Goal: Information Seeking & Learning: Learn about a topic

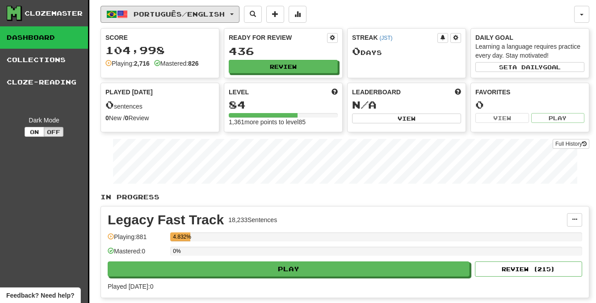
click at [234, 14] on span "button" at bounding box center [232, 14] width 4 height 2
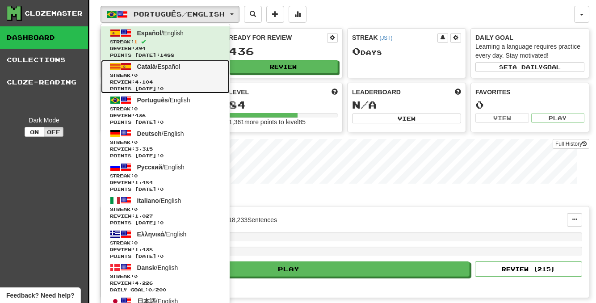
click at [197, 72] on span "Streak: 0" at bounding box center [165, 75] width 111 height 7
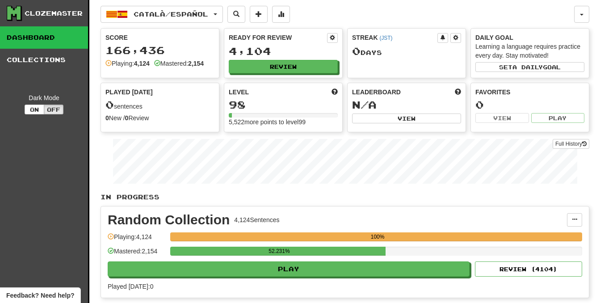
click at [193, 4] on div "Català / Español Español / English Streak: 1 Review: 394 Points today: 1488 Cat…" at bounding box center [345, 175] width 489 height 350
click at [195, 21] on button "Català / Español" at bounding box center [162, 14] width 122 height 17
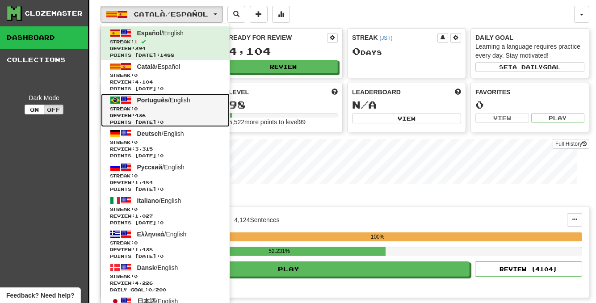
click at [148, 108] on span "Streak: 0" at bounding box center [165, 108] width 111 height 7
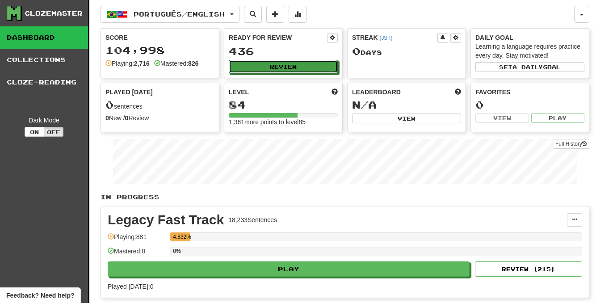
click at [329, 65] on button "Review" at bounding box center [283, 66] width 109 height 13
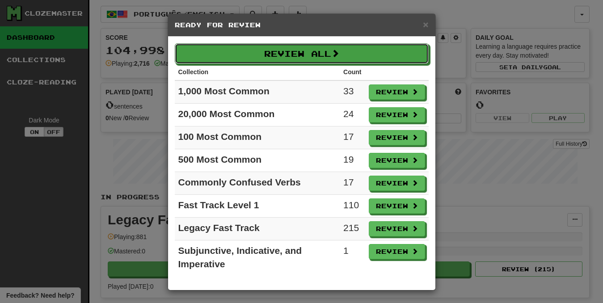
click at [329, 62] on button "Review All" at bounding box center [302, 53] width 254 height 21
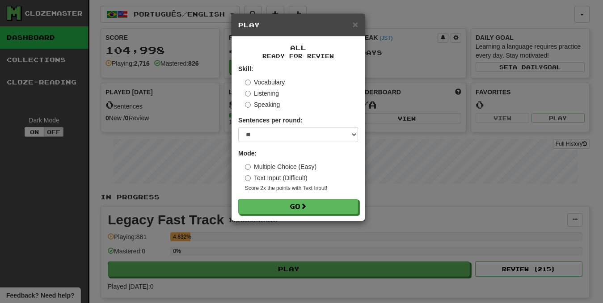
click at [299, 168] on label "Multiple Choice (Easy)" at bounding box center [280, 166] width 71 height 9
select select "********"
click at [238, 127] on select "* ** ** ** ** ** *** ********" at bounding box center [298, 134] width 120 height 15
click at [298, 209] on button "Go" at bounding box center [298, 206] width 120 height 15
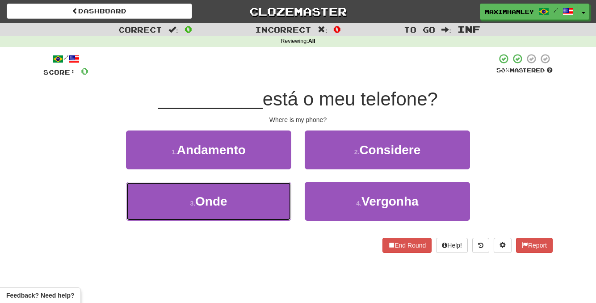
click at [258, 208] on button "3 . Onde" at bounding box center [208, 201] width 165 height 39
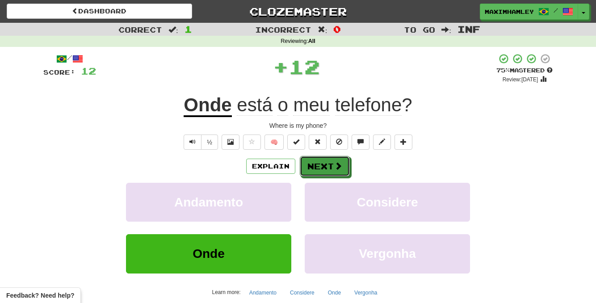
click at [331, 176] on button "Next" at bounding box center [325, 166] width 50 height 21
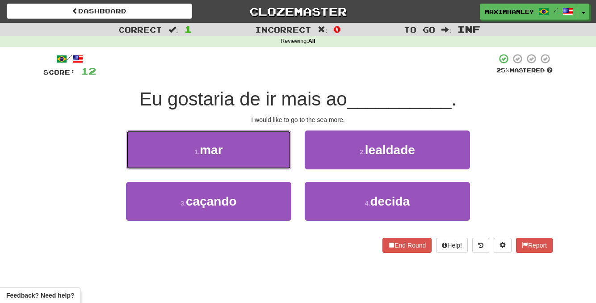
click at [265, 156] on button "1 . mar" at bounding box center [208, 149] width 165 height 39
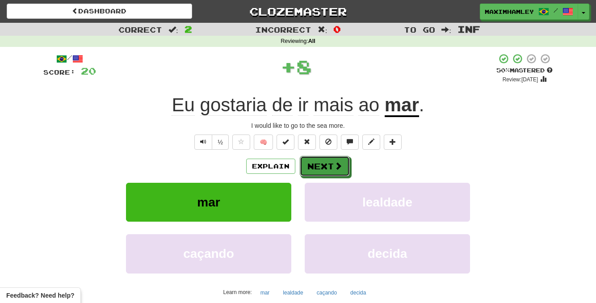
click at [335, 175] on button "Next" at bounding box center [325, 166] width 50 height 21
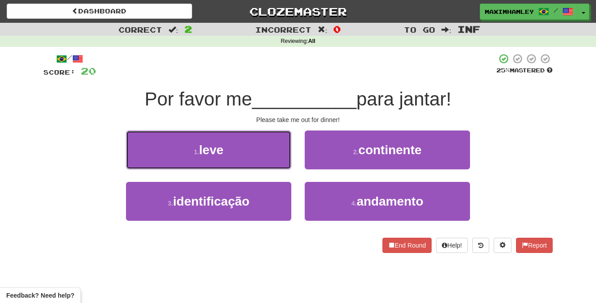
click at [258, 159] on button "1 . leve" at bounding box center [208, 149] width 165 height 39
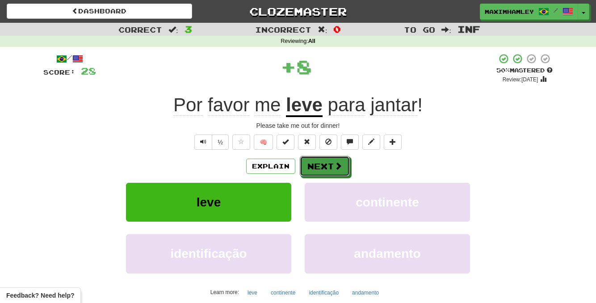
click at [330, 167] on button "Next" at bounding box center [325, 166] width 50 height 21
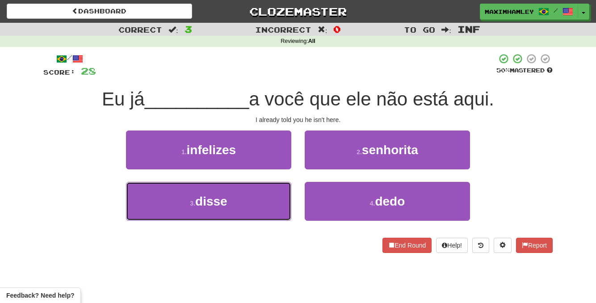
click at [267, 202] on button "3 . disse" at bounding box center [208, 201] width 165 height 39
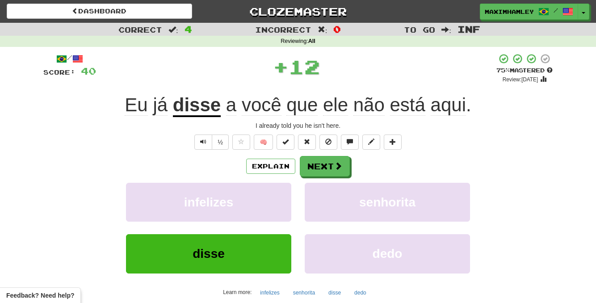
click at [342, 153] on div "/ Score: 40 + 12 75 % Mastered Review: 2025-10-16 Eu já disse a você que ele nã…" at bounding box center [297, 193] width 509 height 280
click at [332, 170] on button "Next" at bounding box center [325, 166] width 50 height 21
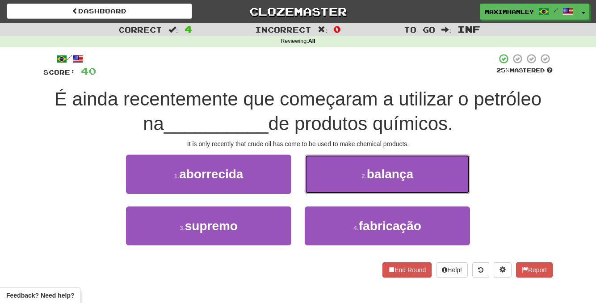
click at [353, 182] on button "2 . balança" at bounding box center [387, 174] width 165 height 39
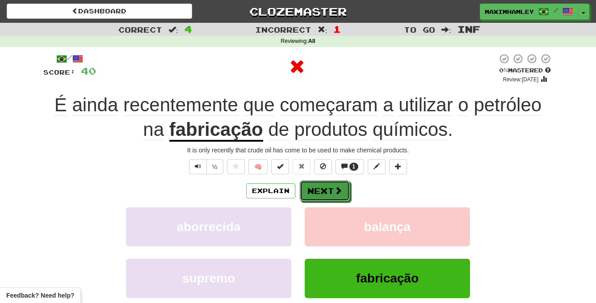
click at [323, 192] on button "Next" at bounding box center [325, 190] width 50 height 21
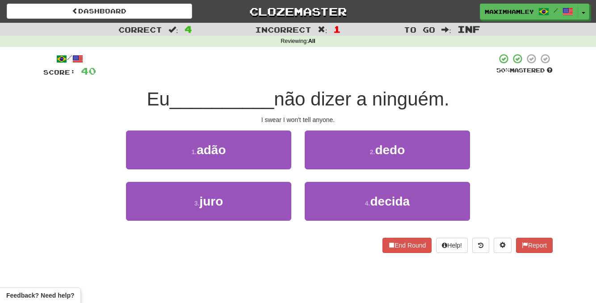
drag, startPoint x: 273, startPoint y: 222, endPoint x: 285, endPoint y: 225, distance: 12.5
click at [285, 225] on div "3 . juro" at bounding box center [208, 207] width 179 height 51
click at [243, 219] on button "3 . juro" at bounding box center [208, 201] width 165 height 39
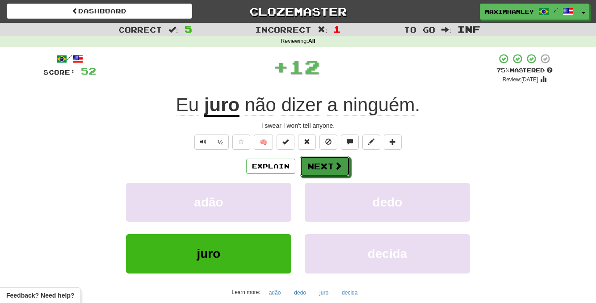
click at [333, 171] on button "Next" at bounding box center [325, 166] width 50 height 21
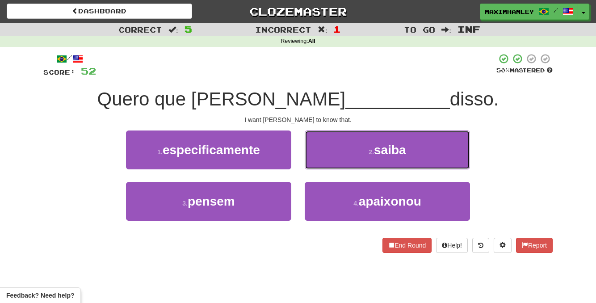
click at [339, 153] on button "2 . saiba" at bounding box center [387, 149] width 165 height 39
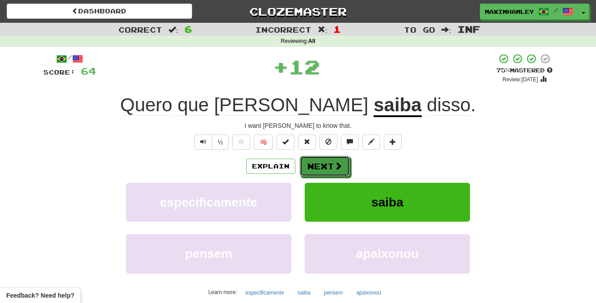
click at [333, 157] on button "Next" at bounding box center [325, 166] width 50 height 21
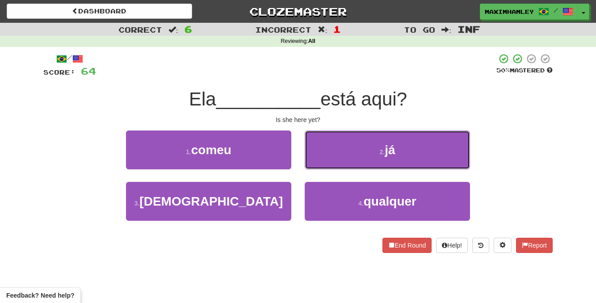
click at [331, 159] on button "2 . já" at bounding box center [387, 149] width 165 height 39
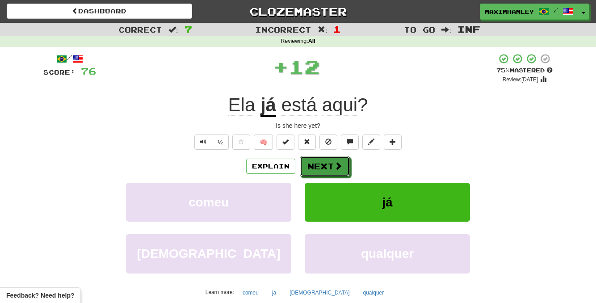
click at [330, 161] on button "Next" at bounding box center [325, 166] width 50 height 21
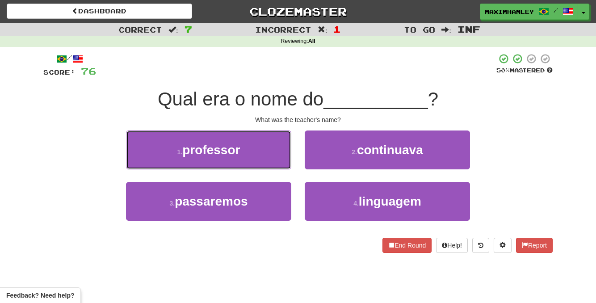
click at [269, 156] on button "1 . professor" at bounding box center [208, 149] width 165 height 39
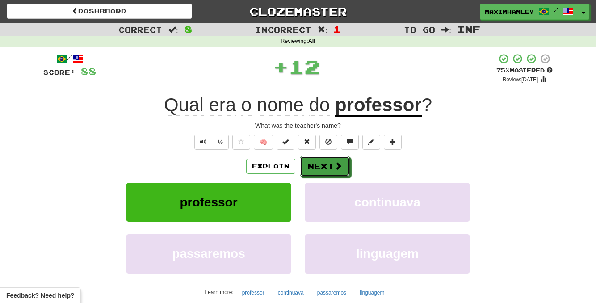
click at [326, 172] on button "Next" at bounding box center [325, 166] width 50 height 21
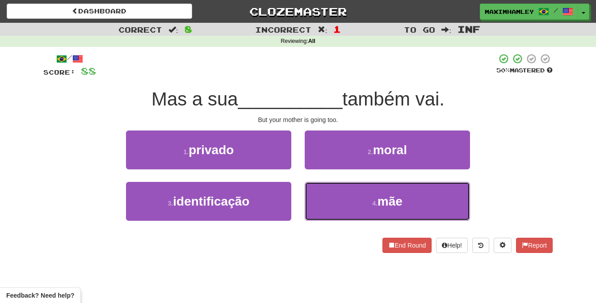
click at [344, 208] on button "4 . mãe" at bounding box center [387, 201] width 165 height 39
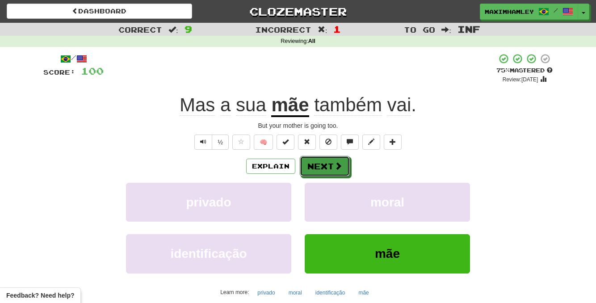
click at [332, 176] on button "Next" at bounding box center [325, 166] width 50 height 21
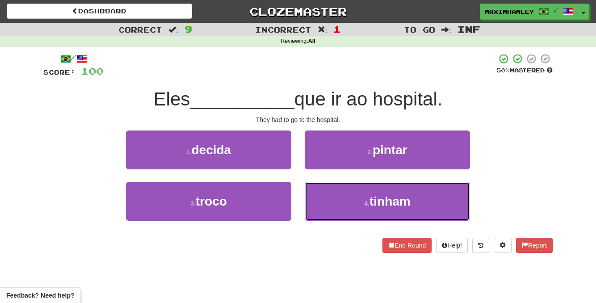
click at [374, 188] on button "4 . tinham" at bounding box center [387, 201] width 165 height 39
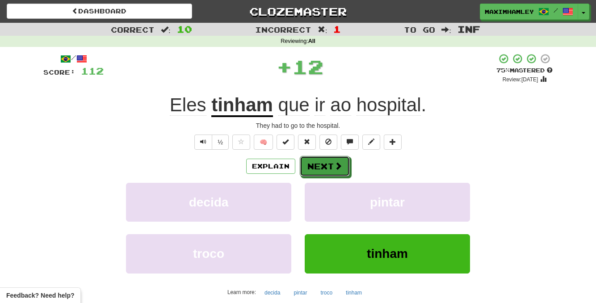
click at [325, 175] on button "Next" at bounding box center [325, 166] width 50 height 21
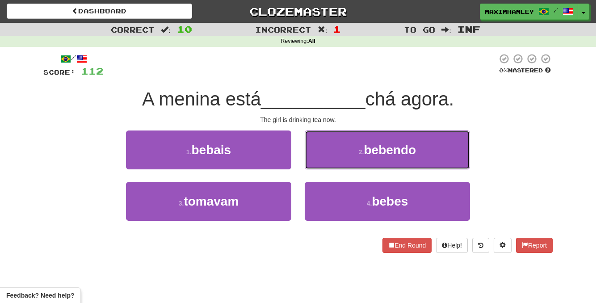
click at [369, 159] on button "2 . bebendo" at bounding box center [387, 149] width 165 height 39
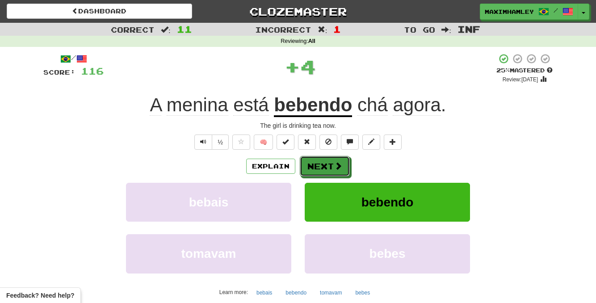
click at [327, 166] on button "Next" at bounding box center [325, 166] width 50 height 21
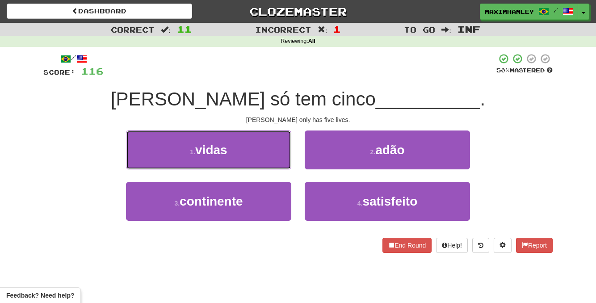
click at [256, 157] on button "1 . vidas" at bounding box center [208, 149] width 165 height 39
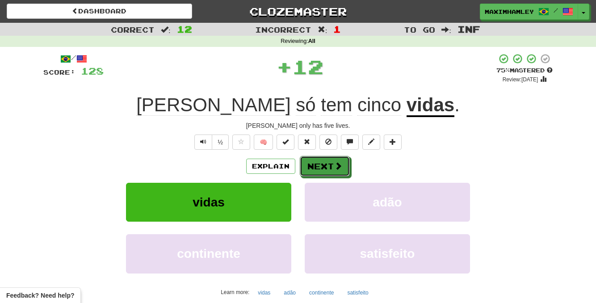
click at [322, 172] on button "Next" at bounding box center [325, 166] width 50 height 21
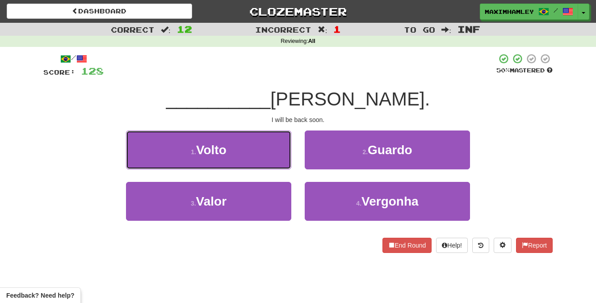
click at [260, 153] on button "1 . Volto" at bounding box center [208, 149] width 165 height 39
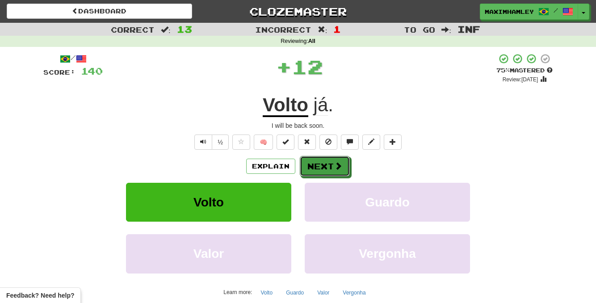
click at [320, 172] on button "Next" at bounding box center [325, 166] width 50 height 21
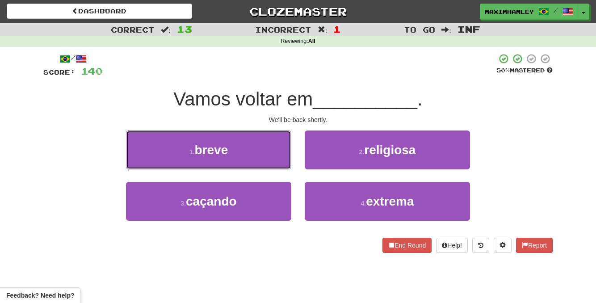
click at [258, 159] on button "1 . breve" at bounding box center [208, 149] width 165 height 39
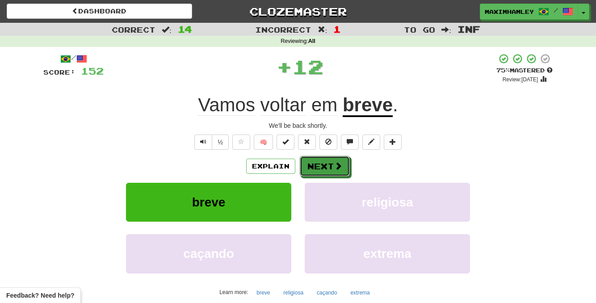
click at [343, 172] on button "Next" at bounding box center [325, 166] width 50 height 21
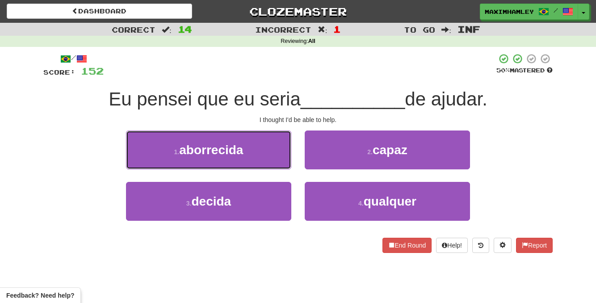
drag, startPoint x: 244, startPoint y: 145, endPoint x: 326, endPoint y: 164, distance: 84.5
click at [326, 164] on div "1 . aborrecida 2 . capaz" at bounding box center [298, 155] width 536 height 51
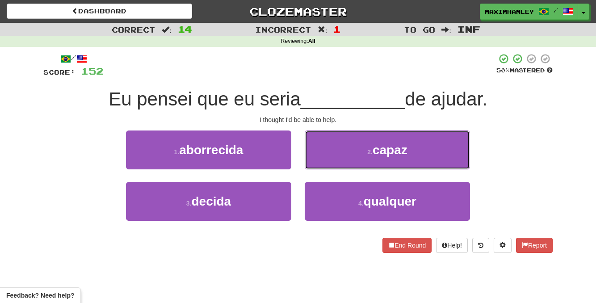
click at [343, 157] on button "2 . capaz" at bounding box center [387, 149] width 165 height 39
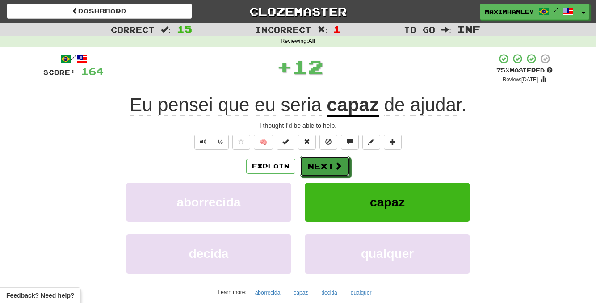
click at [335, 164] on span at bounding box center [338, 166] width 8 height 8
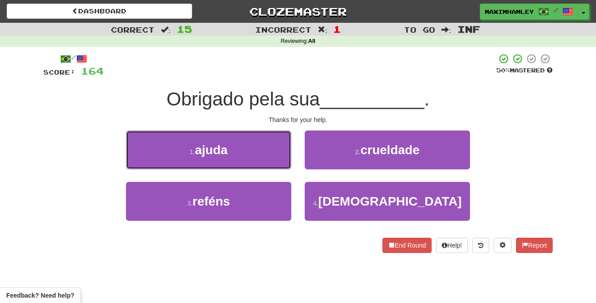
click at [263, 159] on button "1 . ajuda" at bounding box center [208, 149] width 165 height 39
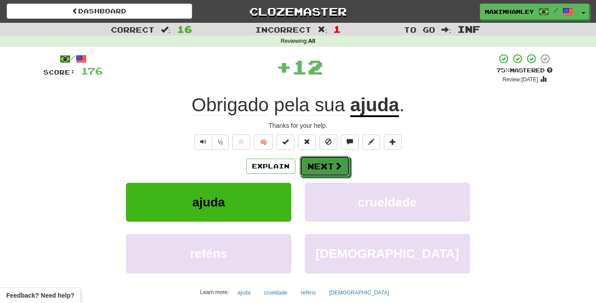
click at [336, 169] on span at bounding box center [338, 166] width 8 height 8
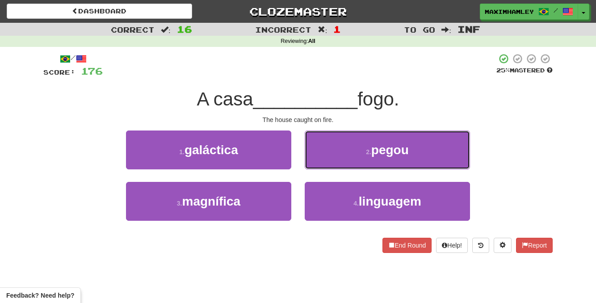
click at [351, 155] on button "2 . pegou" at bounding box center [387, 149] width 165 height 39
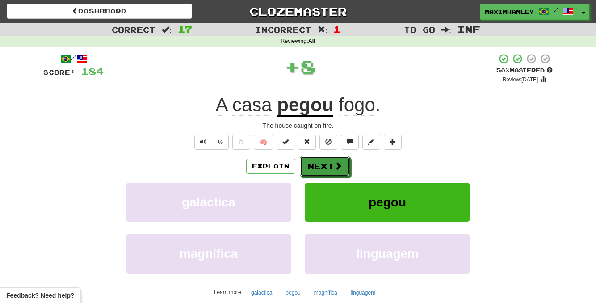
click at [338, 164] on span at bounding box center [338, 166] width 8 height 8
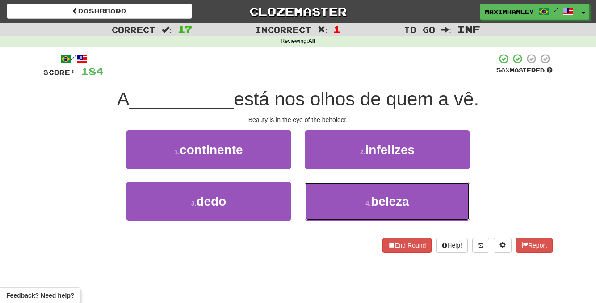
click at [367, 195] on button "4 . beleza" at bounding box center [387, 201] width 165 height 39
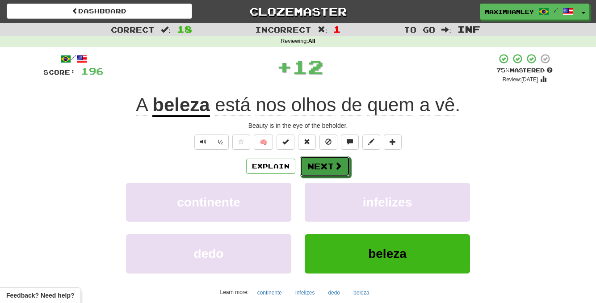
click at [329, 163] on button "Next" at bounding box center [325, 166] width 50 height 21
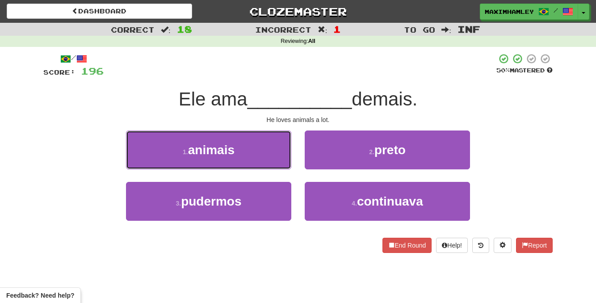
click at [264, 146] on button "1 . animais" at bounding box center [208, 149] width 165 height 39
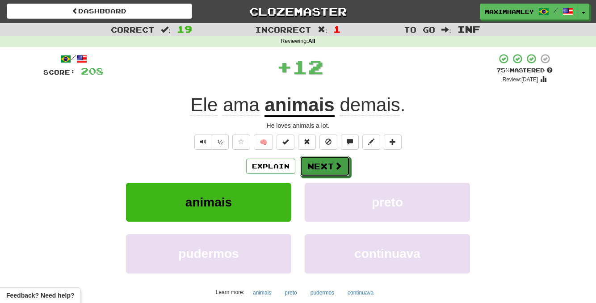
click at [344, 167] on button "Next" at bounding box center [325, 166] width 50 height 21
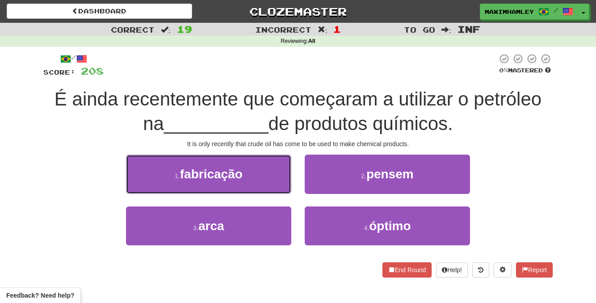
click at [279, 180] on button "1 . fabricação" at bounding box center [208, 174] width 165 height 39
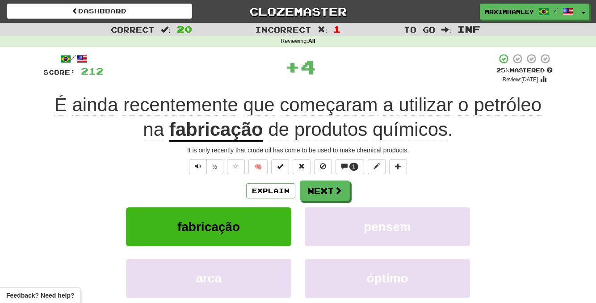
click at [350, 189] on div "Explain Next" at bounding box center [297, 190] width 509 height 21
click at [339, 196] on button "Next" at bounding box center [325, 190] width 50 height 21
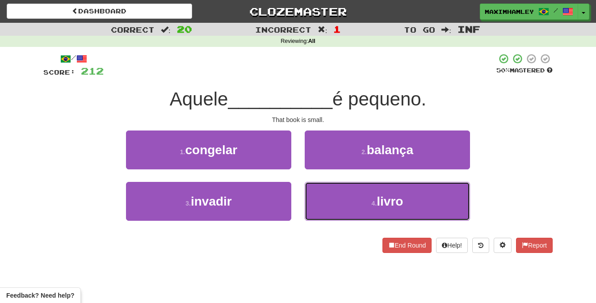
click at [348, 199] on button "4 . livro" at bounding box center [387, 201] width 165 height 39
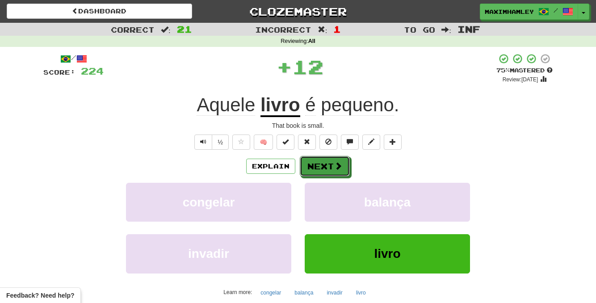
click at [310, 165] on button "Next" at bounding box center [325, 166] width 50 height 21
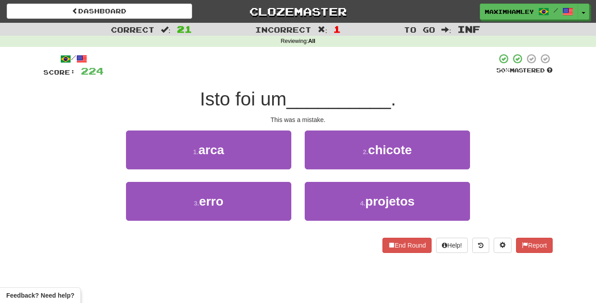
click at [289, 221] on div "3 . erro" at bounding box center [208, 207] width 179 height 51
click at [279, 199] on button "3 . erro" at bounding box center [208, 201] width 165 height 39
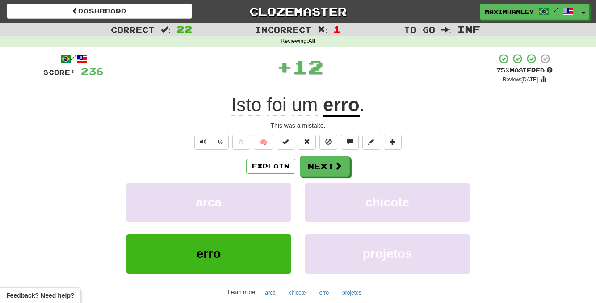
click at [350, 169] on div "Explain Next" at bounding box center [297, 166] width 509 height 21
click at [341, 169] on span at bounding box center [338, 166] width 8 height 8
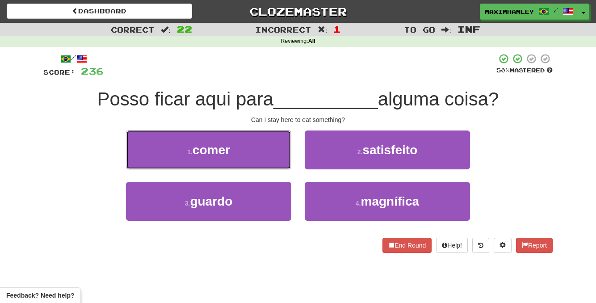
click at [246, 151] on button "1 . comer" at bounding box center [208, 149] width 165 height 39
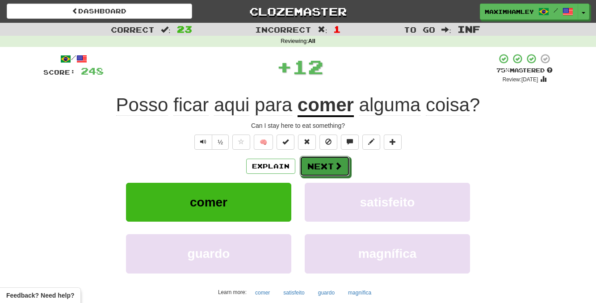
click at [322, 172] on button "Next" at bounding box center [325, 166] width 50 height 21
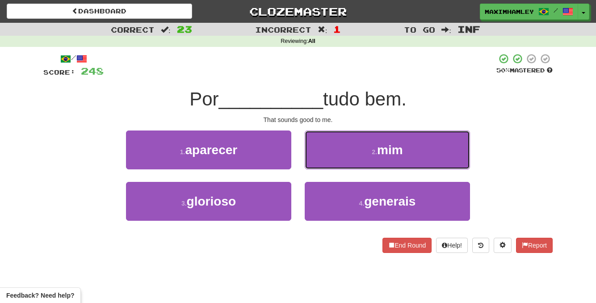
click at [334, 154] on button "2 . mim" at bounding box center [387, 149] width 165 height 39
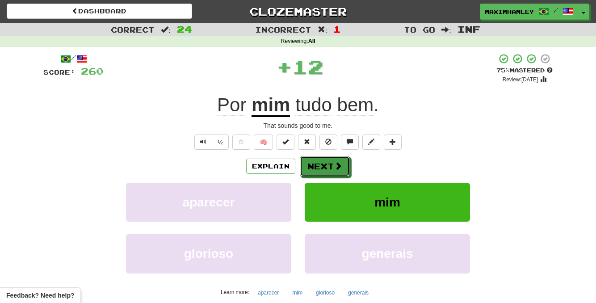
click at [322, 167] on button "Next" at bounding box center [325, 166] width 50 height 21
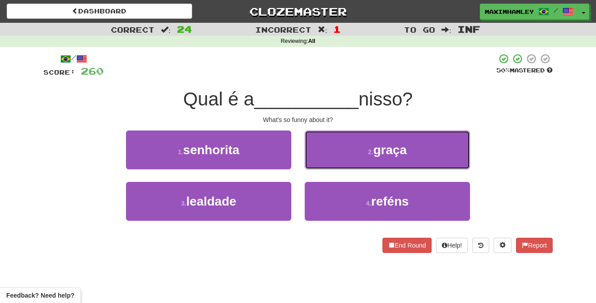
click at [348, 150] on button "2 . graça" at bounding box center [387, 149] width 165 height 39
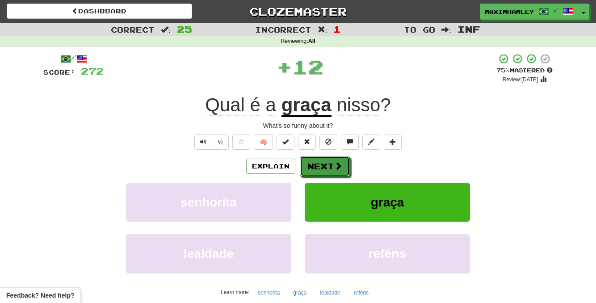
click at [329, 166] on button "Next" at bounding box center [325, 166] width 50 height 21
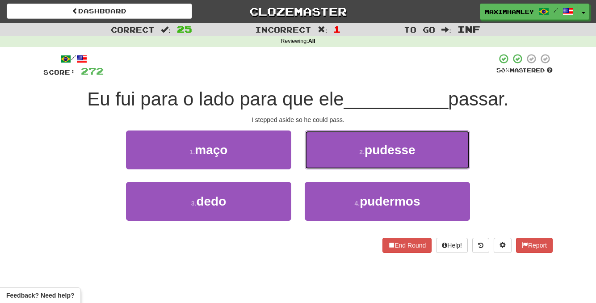
click at [364, 149] on small "2 ." at bounding box center [361, 151] width 5 height 7
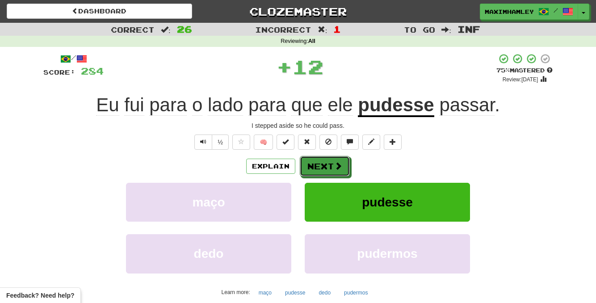
click at [344, 164] on button "Next" at bounding box center [325, 166] width 50 height 21
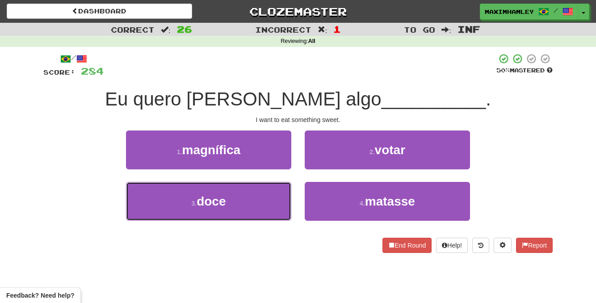
click at [264, 197] on button "3 . doce" at bounding box center [208, 201] width 165 height 39
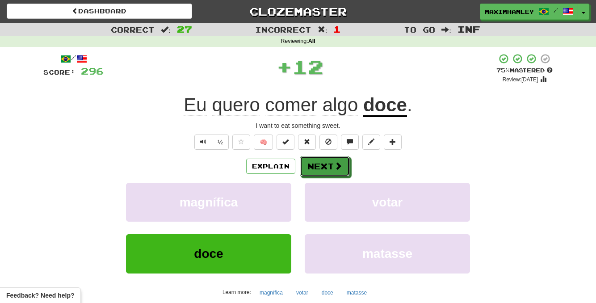
click at [331, 164] on button "Next" at bounding box center [325, 166] width 50 height 21
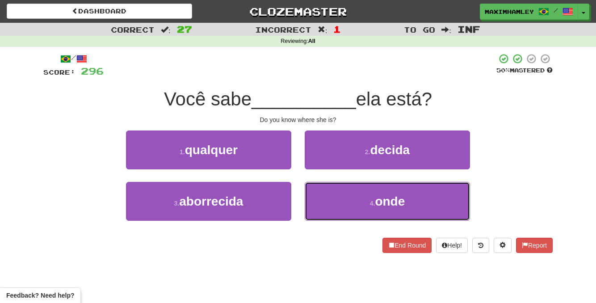
click at [350, 195] on button "4 . onde" at bounding box center [387, 201] width 165 height 39
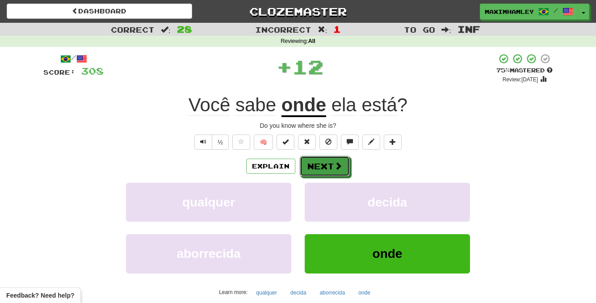
click at [327, 169] on button "Next" at bounding box center [325, 166] width 50 height 21
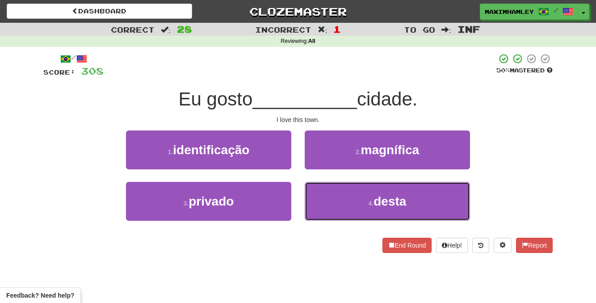
click at [327, 201] on button "4 . desta" at bounding box center [387, 201] width 165 height 39
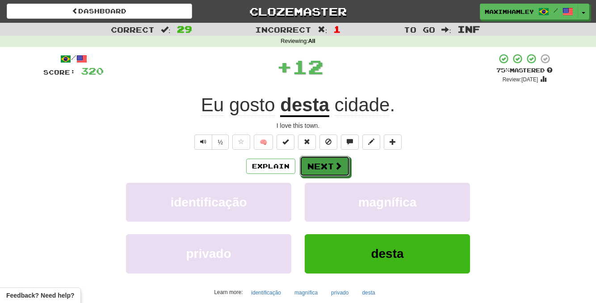
click at [327, 173] on button "Next" at bounding box center [325, 166] width 50 height 21
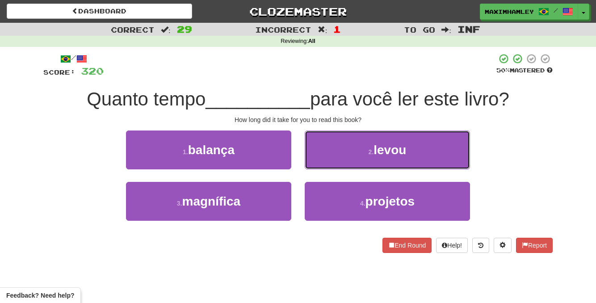
click at [341, 152] on button "2 . levou" at bounding box center [387, 149] width 165 height 39
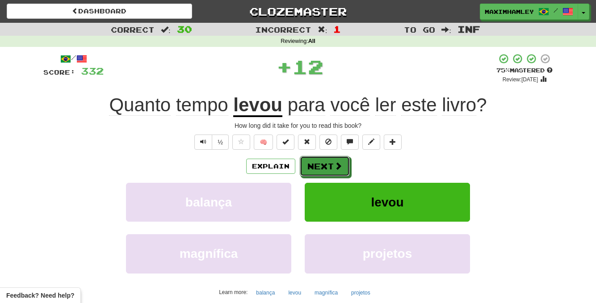
click at [327, 164] on button "Next" at bounding box center [325, 166] width 50 height 21
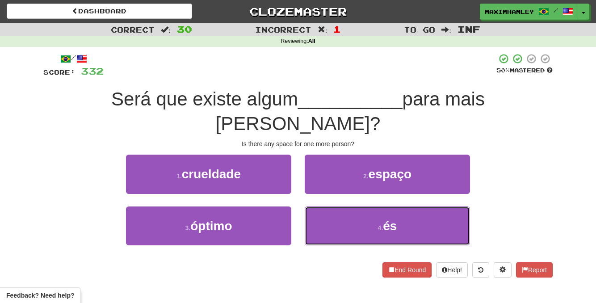
click at [353, 206] on button "4 . és" at bounding box center [387, 225] width 165 height 39
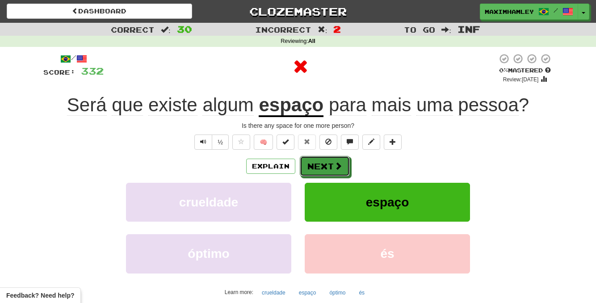
click at [327, 172] on button "Next" at bounding box center [325, 166] width 50 height 21
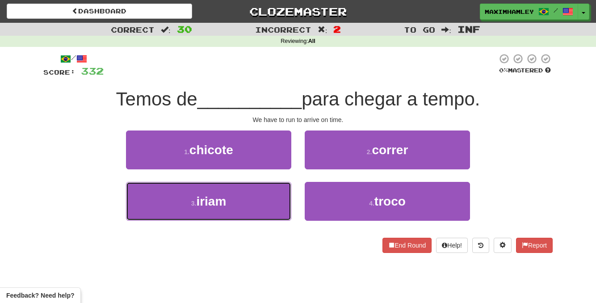
click at [261, 201] on button "3 . iriam" at bounding box center [208, 201] width 165 height 39
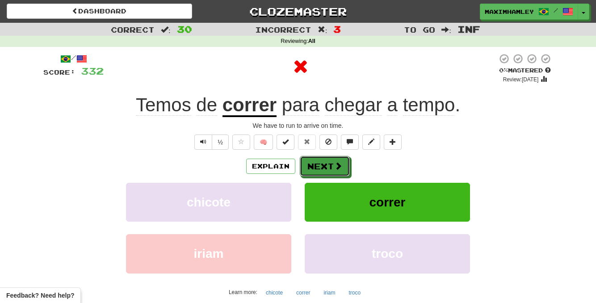
click at [310, 174] on button "Next" at bounding box center [325, 166] width 50 height 21
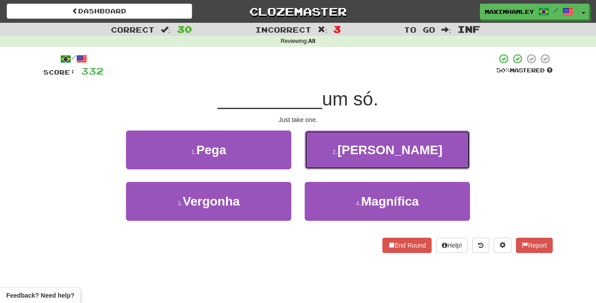
click at [329, 155] on button "2 . Pintar" at bounding box center [387, 149] width 165 height 39
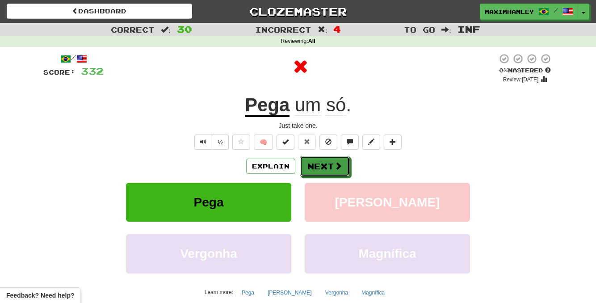
click at [322, 168] on button "Next" at bounding box center [325, 166] width 50 height 21
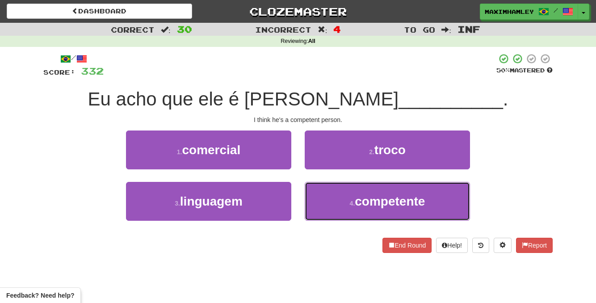
click at [349, 196] on button "4 . competente" at bounding box center [387, 201] width 165 height 39
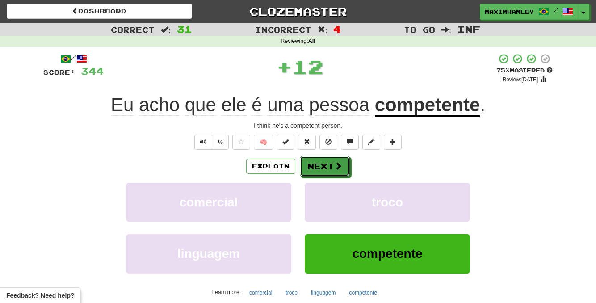
click at [340, 163] on span at bounding box center [338, 166] width 8 height 8
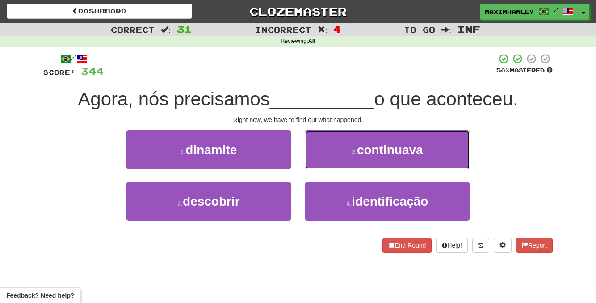
click at [339, 162] on button "2 . continuava" at bounding box center [387, 149] width 165 height 39
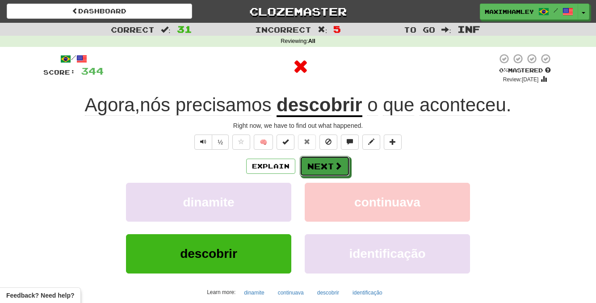
click at [337, 175] on button "Next" at bounding box center [325, 166] width 50 height 21
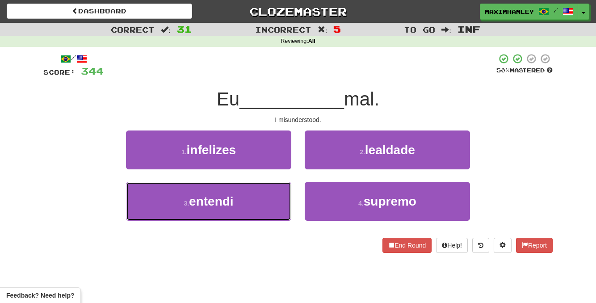
click at [260, 205] on button "3 . entendi" at bounding box center [208, 201] width 165 height 39
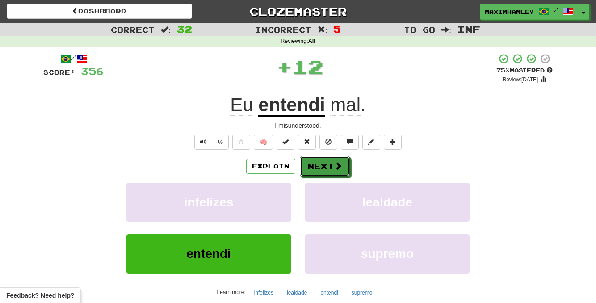
click at [307, 172] on button "Next" at bounding box center [325, 166] width 50 height 21
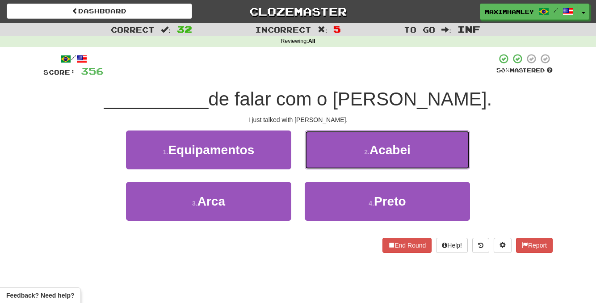
click at [330, 166] on button "2 . Acabei" at bounding box center [387, 149] width 165 height 39
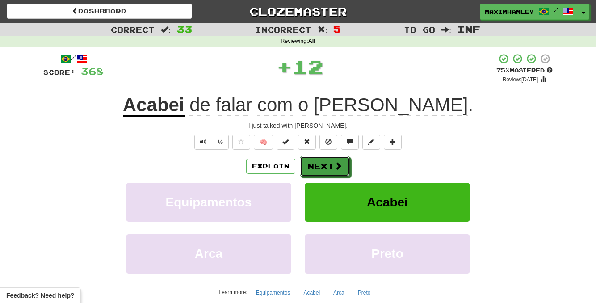
click at [323, 171] on button "Next" at bounding box center [325, 166] width 50 height 21
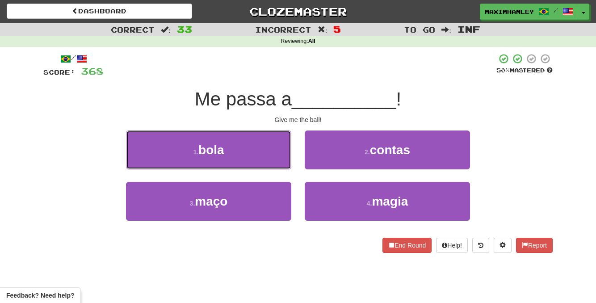
click at [268, 152] on button "1 . bola" at bounding box center [208, 149] width 165 height 39
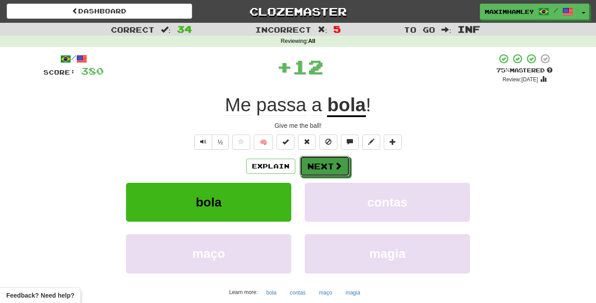
click at [324, 167] on button "Next" at bounding box center [325, 166] width 50 height 21
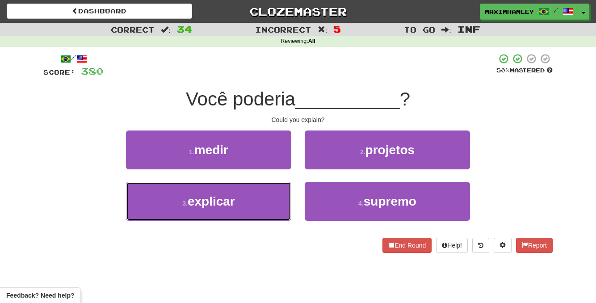
click at [264, 220] on button "3 . explicar" at bounding box center [208, 201] width 165 height 39
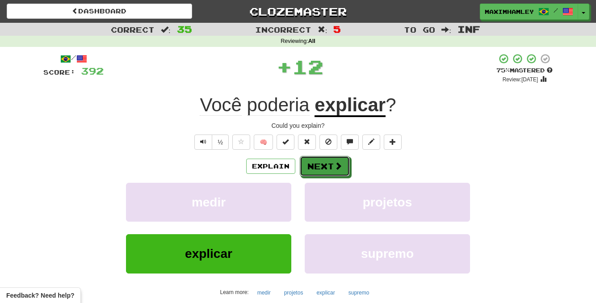
click at [310, 176] on button "Next" at bounding box center [325, 166] width 50 height 21
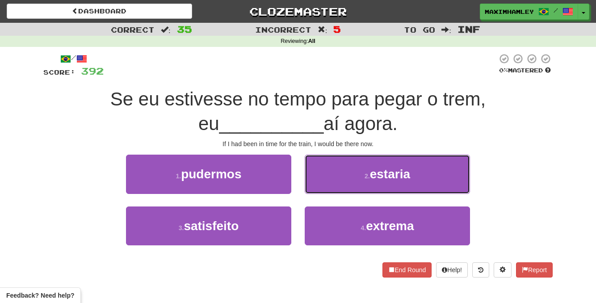
click at [317, 191] on button "2 . estaria" at bounding box center [387, 174] width 165 height 39
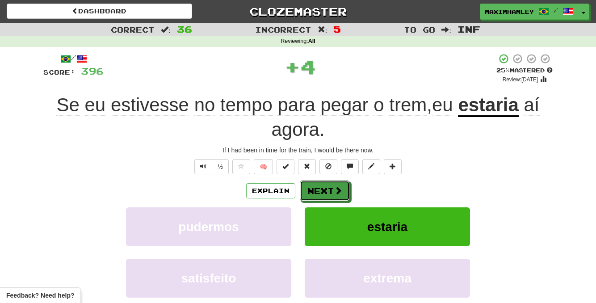
click at [319, 200] on button "Next" at bounding box center [325, 190] width 50 height 21
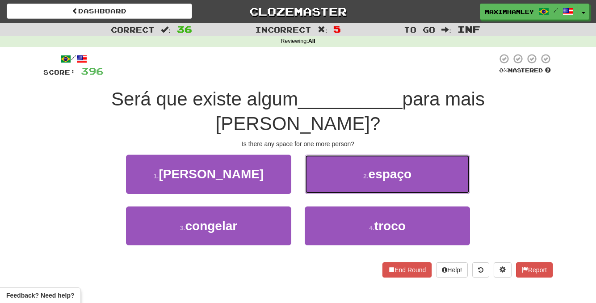
click at [315, 162] on button "2 . espaço" at bounding box center [387, 174] width 165 height 39
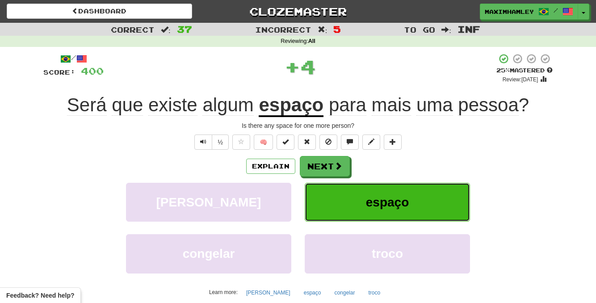
click at [319, 183] on button "espaço" at bounding box center [387, 202] width 165 height 39
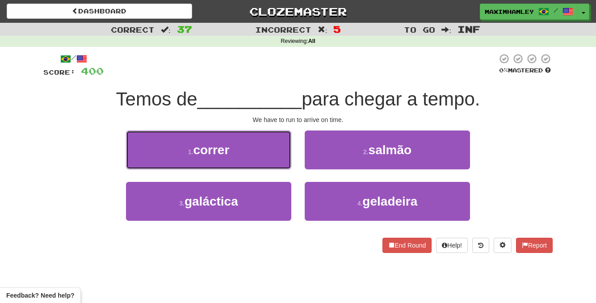
click at [273, 166] on button "1 . correr" at bounding box center [208, 149] width 165 height 39
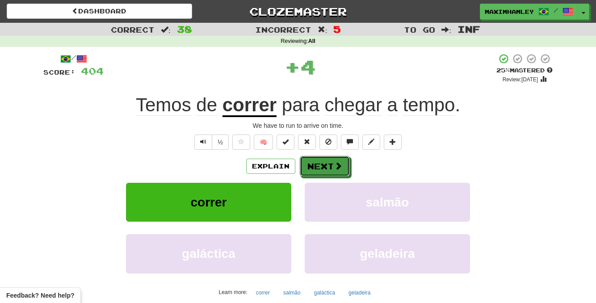
click at [319, 172] on button "Next" at bounding box center [325, 166] width 50 height 21
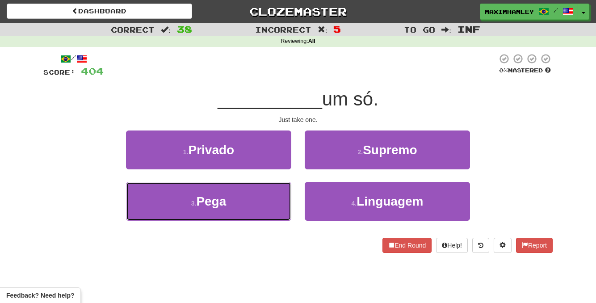
click at [257, 206] on button "3 . Pega" at bounding box center [208, 201] width 165 height 39
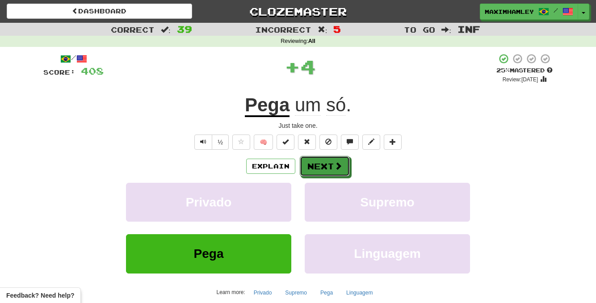
click at [317, 164] on button "Next" at bounding box center [325, 166] width 50 height 21
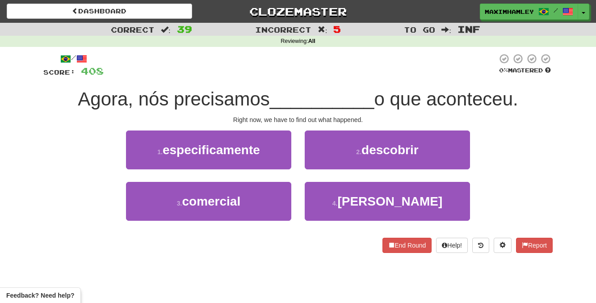
click at [303, 150] on div "2 . descobrir" at bounding box center [387, 155] width 179 height 51
click at [331, 160] on button "2 . descobrir" at bounding box center [387, 149] width 165 height 39
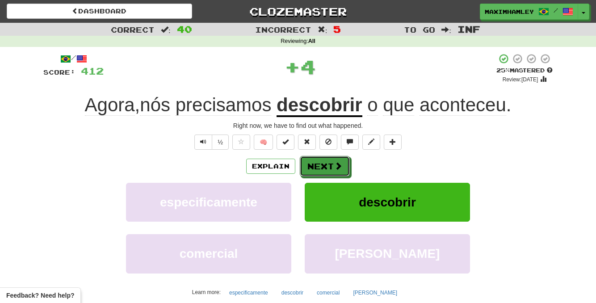
click at [327, 169] on button "Next" at bounding box center [325, 166] width 50 height 21
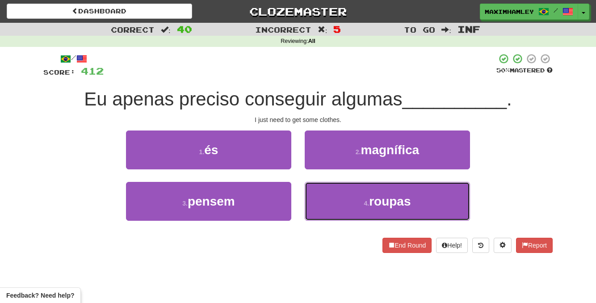
click at [350, 208] on button "4 . roupas" at bounding box center [387, 201] width 165 height 39
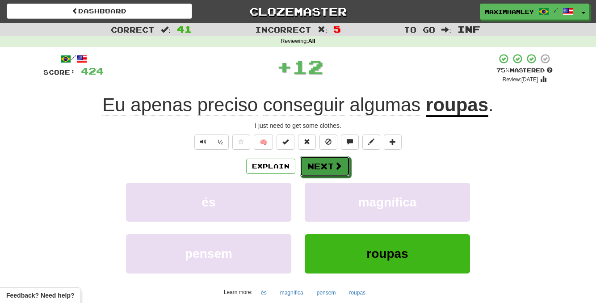
click at [339, 174] on button "Next" at bounding box center [325, 166] width 50 height 21
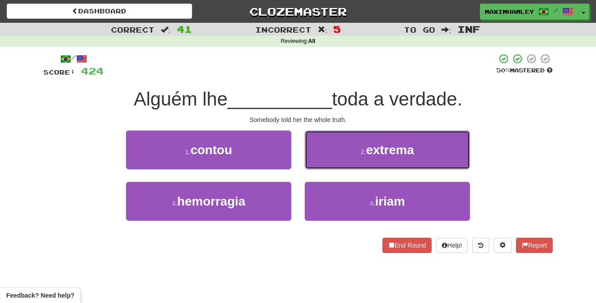
click at [325, 164] on button "2 . extrema" at bounding box center [387, 149] width 165 height 39
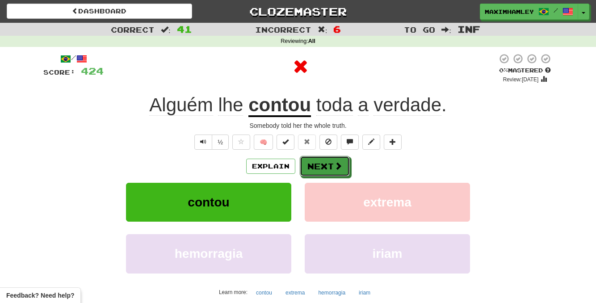
click at [324, 164] on button "Next" at bounding box center [325, 166] width 50 height 21
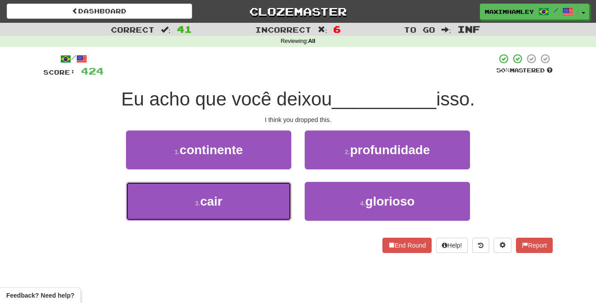
click at [265, 188] on button "3 . cair" at bounding box center [208, 201] width 165 height 39
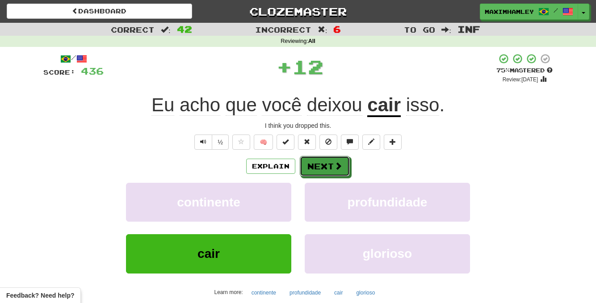
click at [317, 169] on button "Next" at bounding box center [325, 166] width 50 height 21
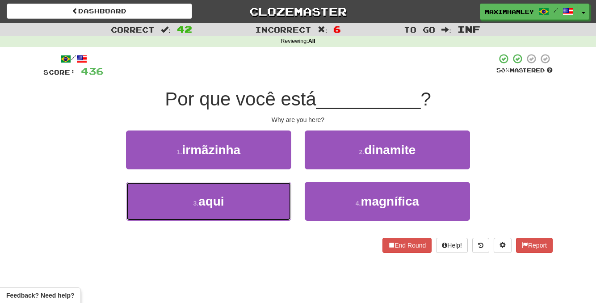
click at [260, 189] on button "3 . aqui" at bounding box center [208, 201] width 165 height 39
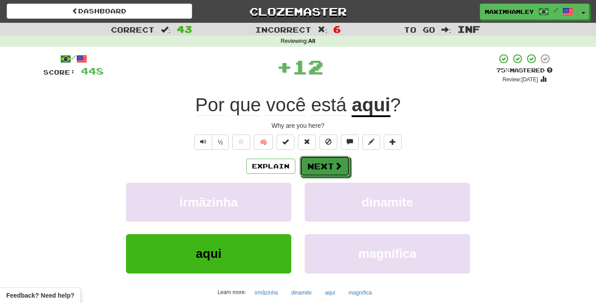
click at [318, 162] on button "Next" at bounding box center [325, 166] width 50 height 21
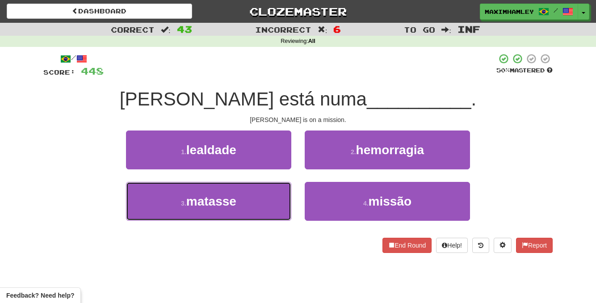
click at [231, 201] on span "matasse" at bounding box center [211, 201] width 50 height 14
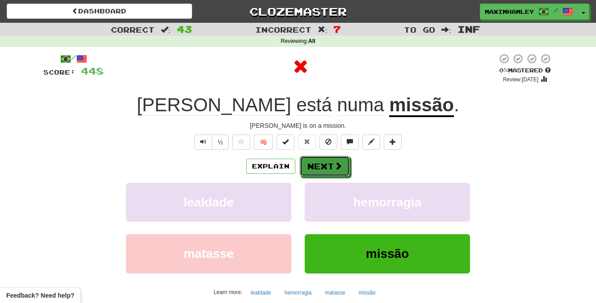
click at [337, 176] on button "Next" at bounding box center [325, 166] width 50 height 21
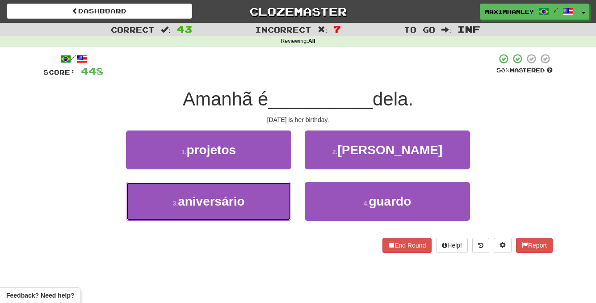
click at [273, 202] on button "3 . aniversário" at bounding box center [208, 201] width 165 height 39
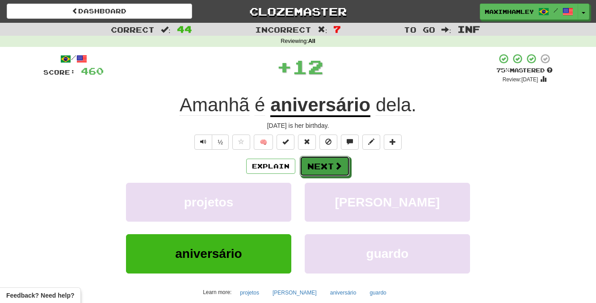
click at [329, 161] on button "Next" at bounding box center [325, 166] width 50 height 21
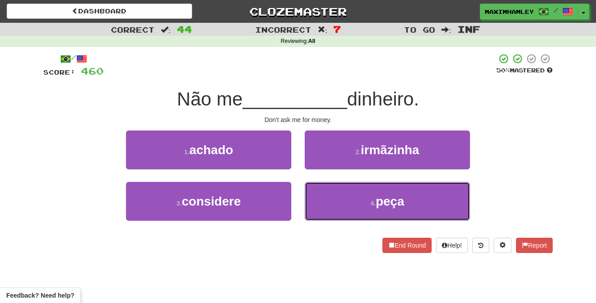
click at [355, 211] on button "4 . peça" at bounding box center [387, 201] width 165 height 39
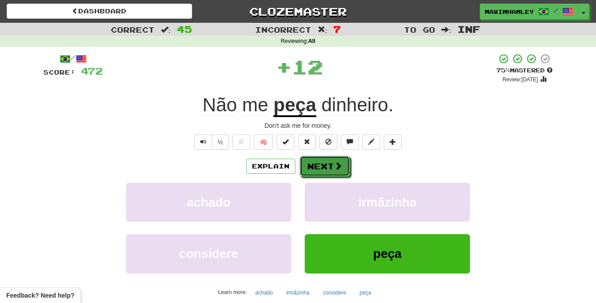
click at [340, 167] on span at bounding box center [338, 166] width 8 height 8
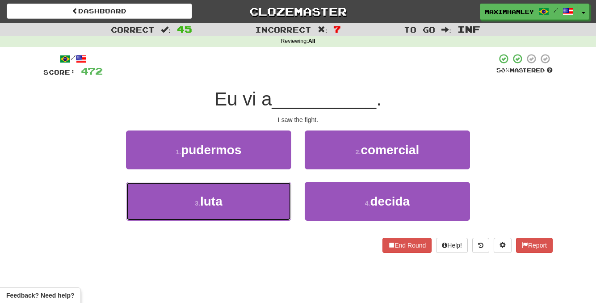
click at [263, 193] on button "3 . luta" at bounding box center [208, 201] width 165 height 39
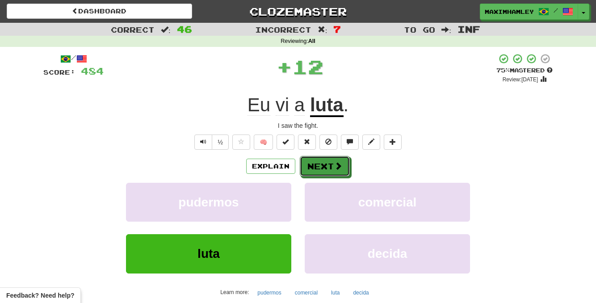
click at [336, 162] on span at bounding box center [338, 166] width 8 height 8
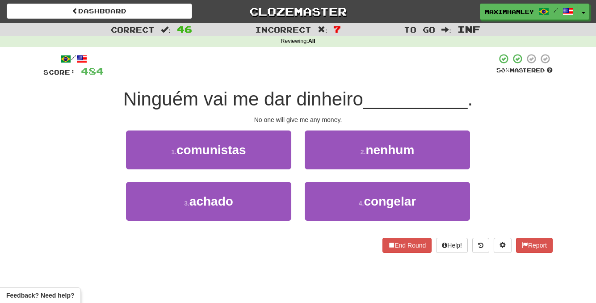
click at [311, 171] on div "2 . nenhum" at bounding box center [387, 155] width 179 height 51
click at [316, 162] on button "2 . nenhum" at bounding box center [387, 149] width 165 height 39
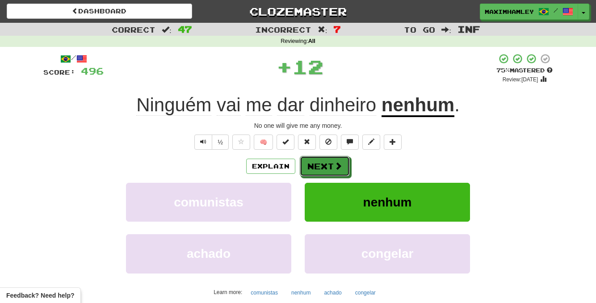
click at [316, 162] on button "Next" at bounding box center [325, 166] width 50 height 21
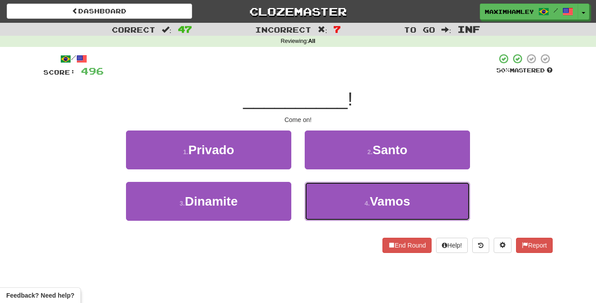
click at [336, 192] on button "4 . Vamos" at bounding box center [387, 201] width 165 height 39
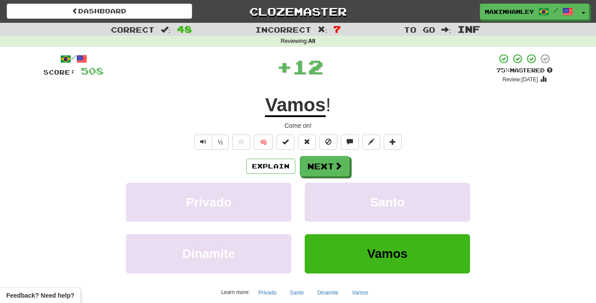
click at [321, 155] on div "/ Score: 508 + 12 75 % Mastered Review: 2025-10-16 Vamos ! Come on! ½ 🧠 Explain…" at bounding box center [297, 193] width 509 height 280
click at [322, 161] on button "Next" at bounding box center [325, 166] width 50 height 21
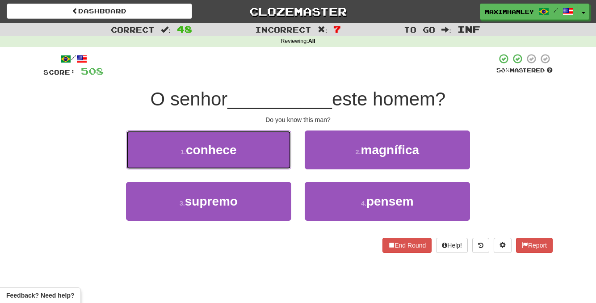
click at [257, 149] on button "1 . conhece" at bounding box center [208, 149] width 165 height 39
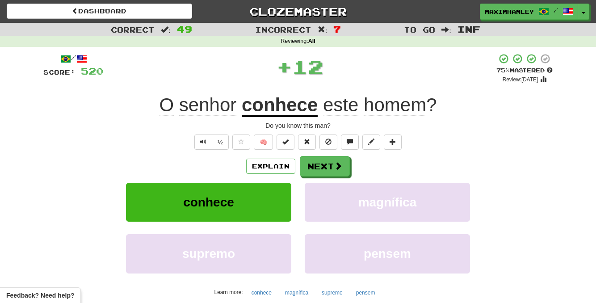
click at [359, 174] on div "Explain Next" at bounding box center [297, 166] width 509 height 21
click at [340, 170] on span at bounding box center [338, 166] width 8 height 8
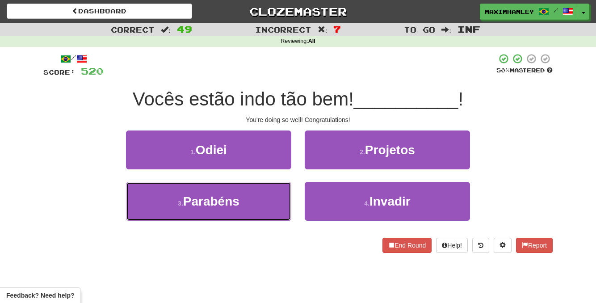
click at [247, 201] on button "3 . Parabéns" at bounding box center [208, 201] width 165 height 39
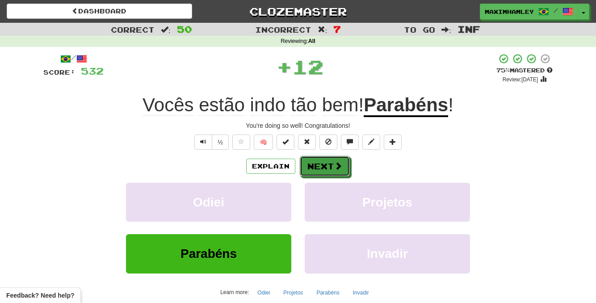
click at [307, 174] on button "Next" at bounding box center [325, 166] width 50 height 21
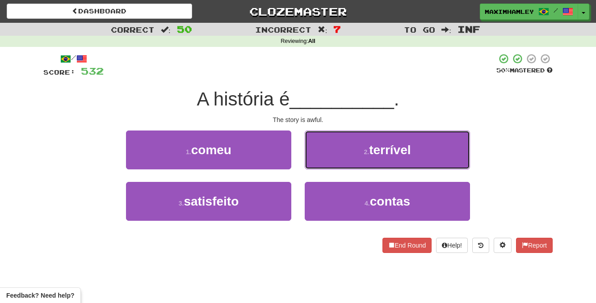
click at [325, 155] on button "2 . terrível" at bounding box center [387, 149] width 165 height 39
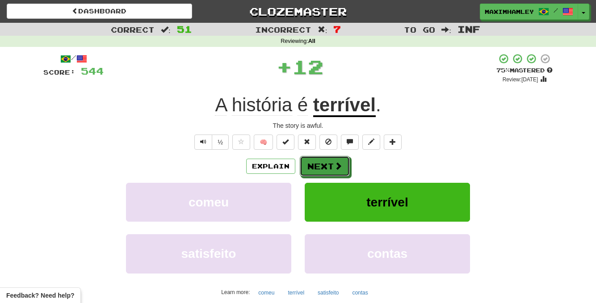
click at [325, 159] on button "Next" at bounding box center [325, 166] width 50 height 21
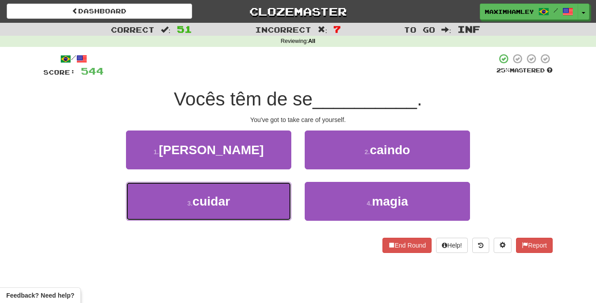
click at [270, 203] on button "3 . cuidar" at bounding box center [208, 201] width 165 height 39
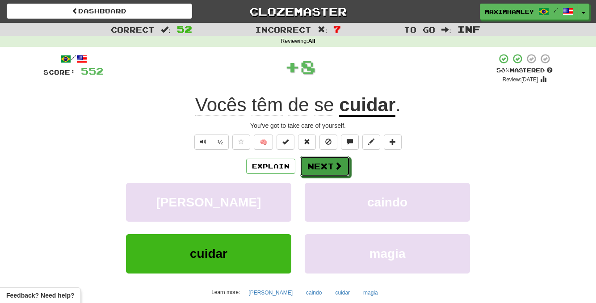
click at [321, 170] on button "Next" at bounding box center [325, 166] width 50 height 21
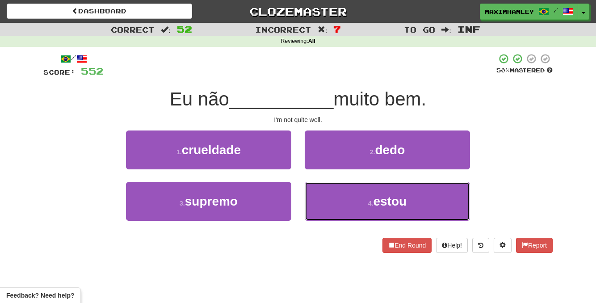
click at [332, 206] on button "4 . estou" at bounding box center [387, 201] width 165 height 39
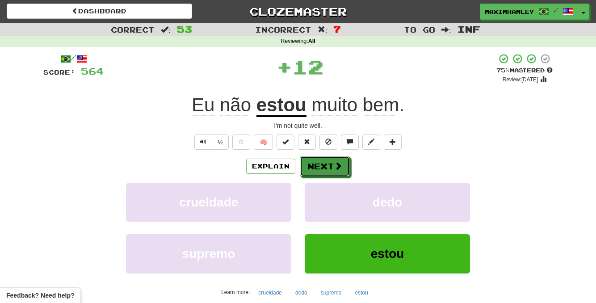
click at [326, 166] on button "Next" at bounding box center [325, 166] width 50 height 21
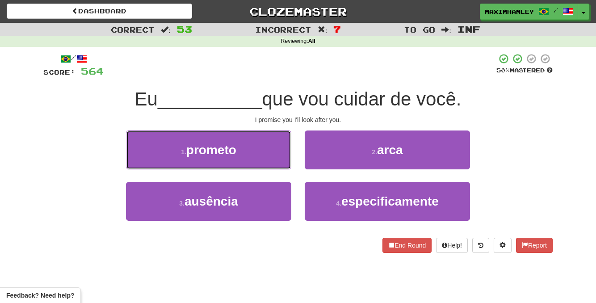
click at [273, 156] on button "1 . prometo" at bounding box center [208, 149] width 165 height 39
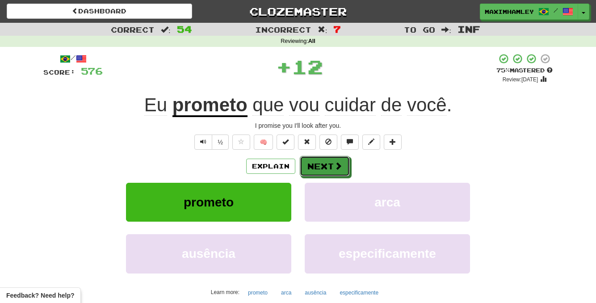
click at [306, 165] on button "Next" at bounding box center [325, 166] width 50 height 21
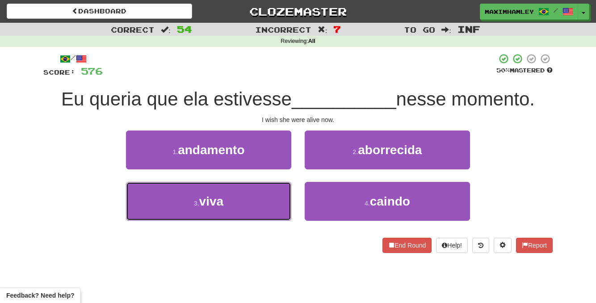
click at [267, 204] on button "3 . viva" at bounding box center [208, 201] width 165 height 39
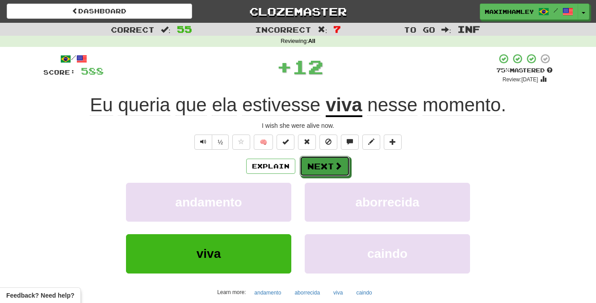
click at [336, 172] on button "Next" at bounding box center [325, 166] width 50 height 21
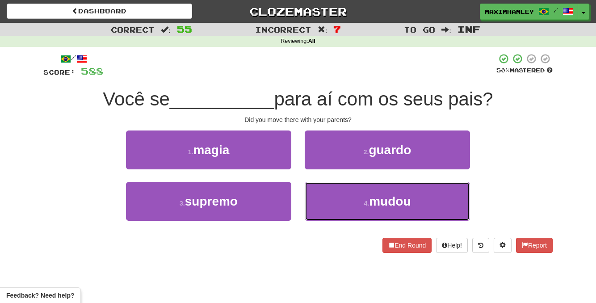
click at [336, 202] on button "4 . mudou" at bounding box center [387, 201] width 165 height 39
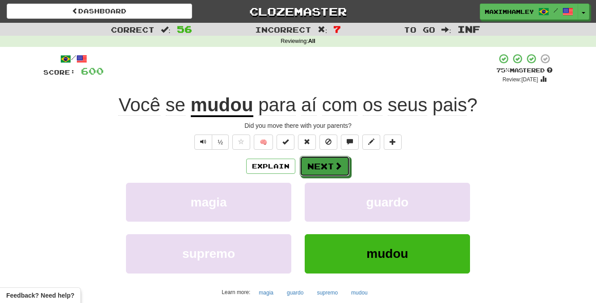
click at [337, 168] on span at bounding box center [338, 166] width 8 height 8
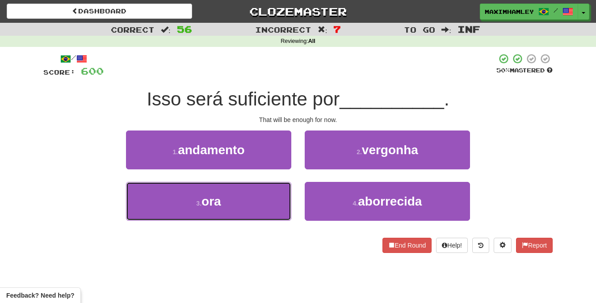
click at [243, 183] on button "3 . ora" at bounding box center [208, 201] width 165 height 39
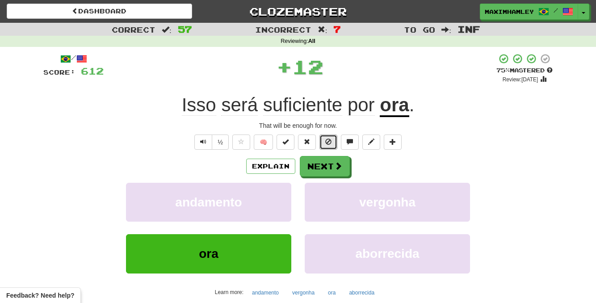
drag, startPoint x: 324, startPoint y: 147, endPoint x: 328, endPoint y: 159, distance: 12.7
click at [328, 159] on div "/ Score: 612 + 12 75 % Mastered Review: 2025-10-16 Isso será suficiente por ora…" at bounding box center [297, 193] width 509 height 280
click at [328, 159] on button "Next" at bounding box center [325, 166] width 50 height 21
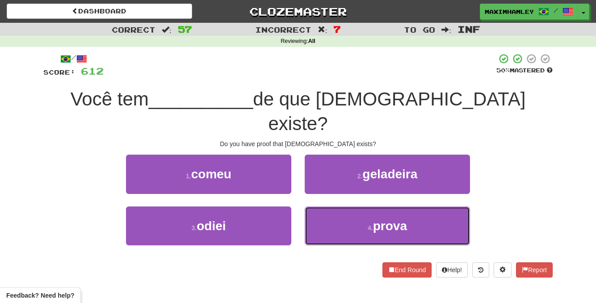
click at [348, 213] on button "4 . prova" at bounding box center [387, 225] width 165 height 39
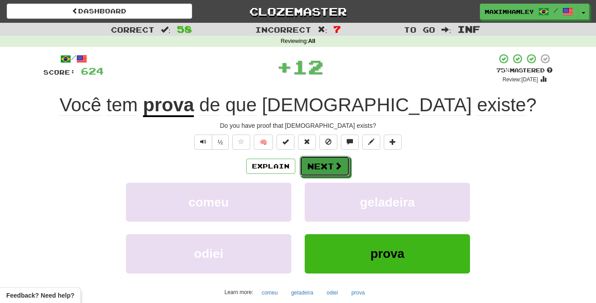
click at [333, 173] on button "Next" at bounding box center [325, 166] width 50 height 21
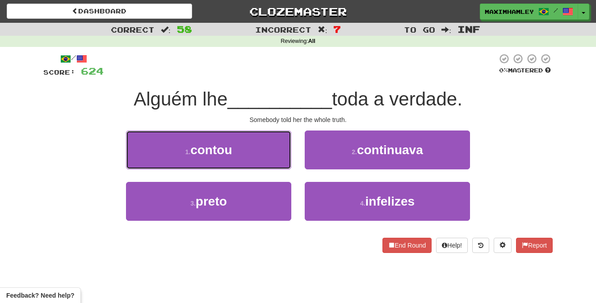
click at [262, 162] on button "1 . contou" at bounding box center [208, 149] width 165 height 39
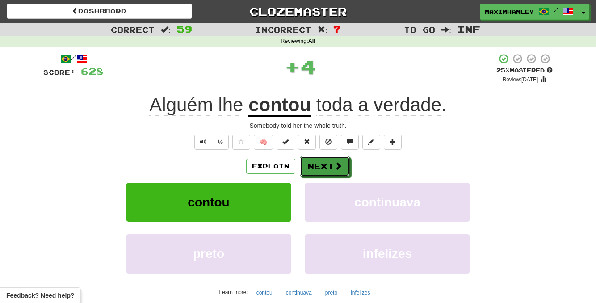
click at [328, 157] on button "Next" at bounding box center [325, 166] width 50 height 21
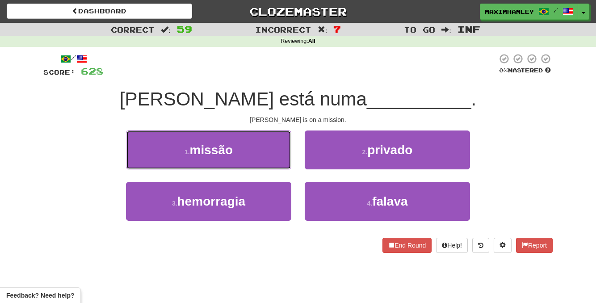
click at [243, 163] on button "1 . missão" at bounding box center [208, 149] width 165 height 39
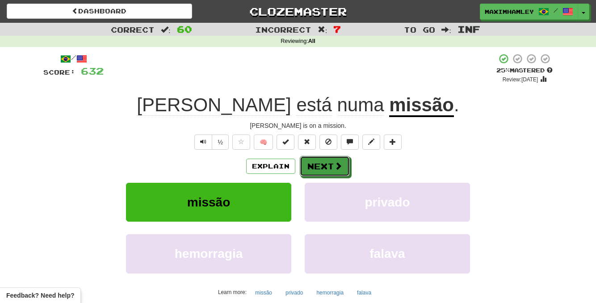
click at [316, 175] on button "Next" at bounding box center [325, 166] width 50 height 21
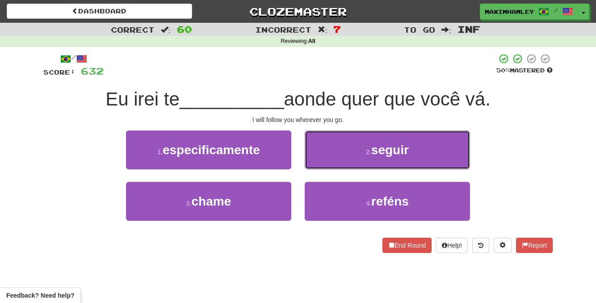
click at [340, 158] on button "2 . seguir" at bounding box center [387, 149] width 165 height 39
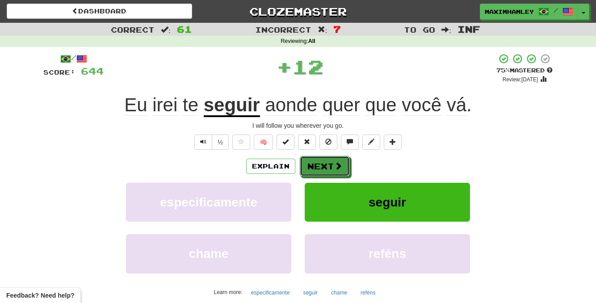
click at [331, 168] on button "Next" at bounding box center [325, 166] width 50 height 21
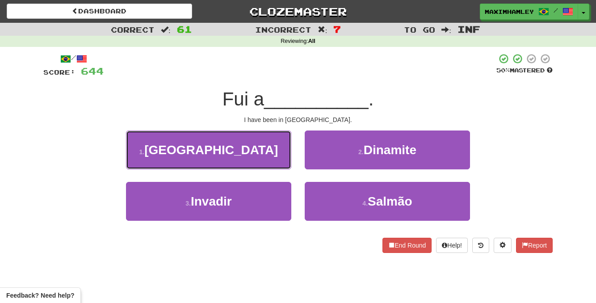
click at [239, 158] on button "1 . Paris" at bounding box center [208, 149] width 165 height 39
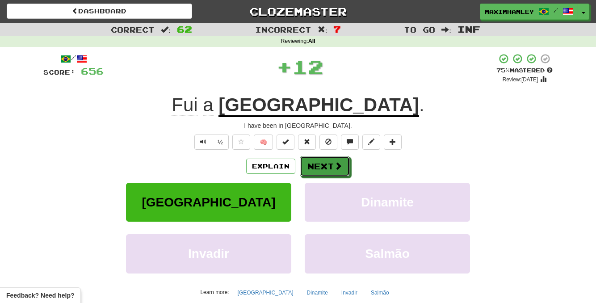
click at [318, 159] on button "Next" at bounding box center [325, 166] width 50 height 21
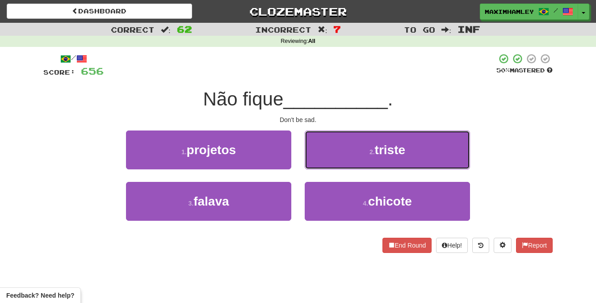
click at [329, 147] on button "2 . triste" at bounding box center [387, 149] width 165 height 39
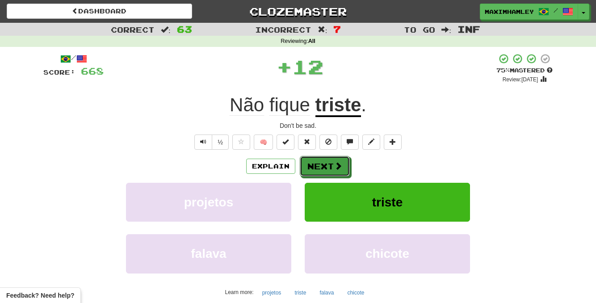
click at [327, 158] on button "Next" at bounding box center [325, 166] width 50 height 21
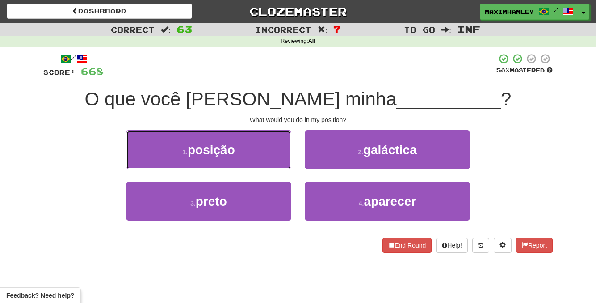
click at [263, 150] on button "1 . posição" at bounding box center [208, 149] width 165 height 39
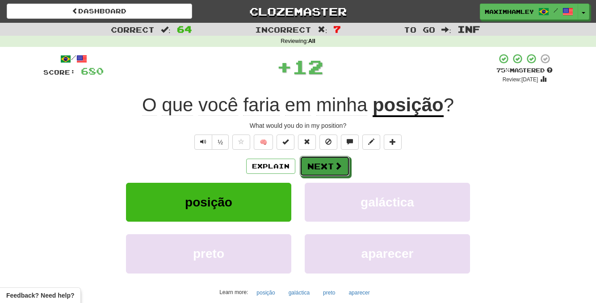
click at [336, 175] on button "Next" at bounding box center [325, 166] width 50 height 21
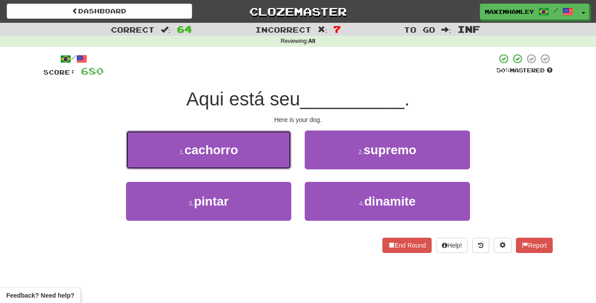
click at [253, 147] on button "1 . cachorro" at bounding box center [208, 149] width 165 height 39
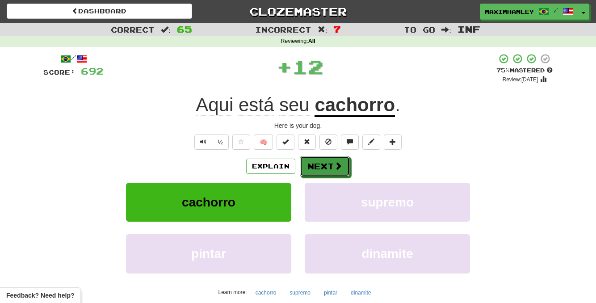
click at [313, 164] on button "Next" at bounding box center [325, 166] width 50 height 21
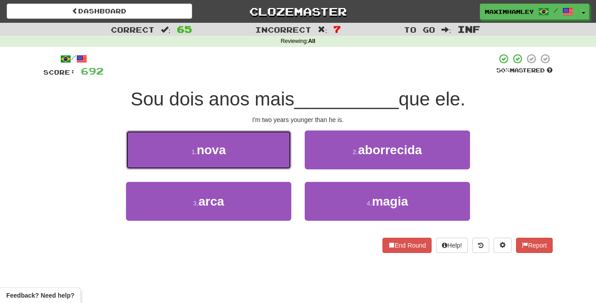
click at [279, 154] on button "1 . nova" at bounding box center [208, 149] width 165 height 39
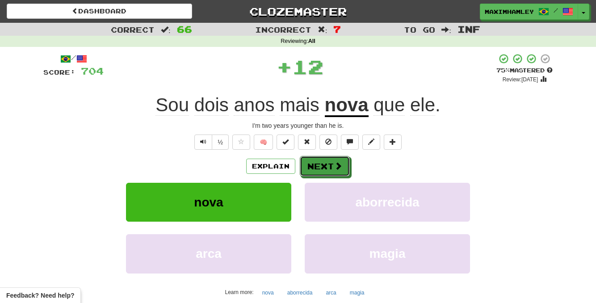
click at [334, 169] on span at bounding box center [338, 166] width 8 height 8
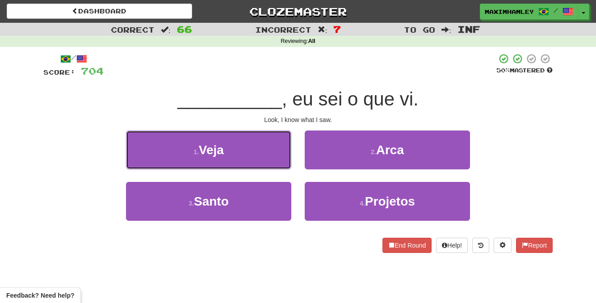
click at [269, 143] on button "1 . Veja" at bounding box center [208, 149] width 165 height 39
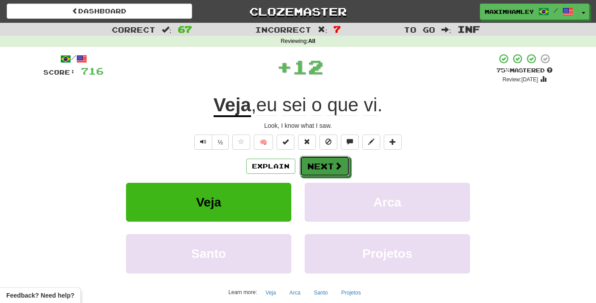
click at [314, 170] on button "Next" at bounding box center [325, 166] width 50 height 21
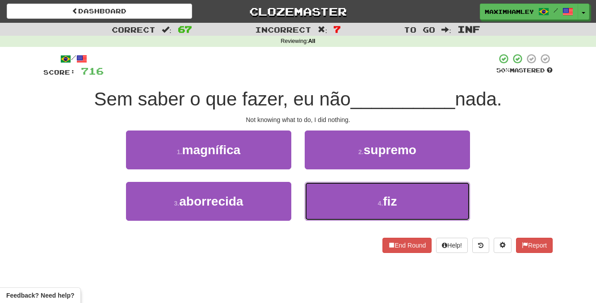
click at [352, 196] on button "4 . fiz" at bounding box center [387, 201] width 165 height 39
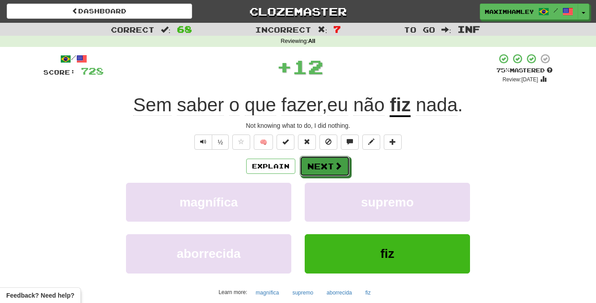
click at [313, 170] on button "Next" at bounding box center [325, 166] width 50 height 21
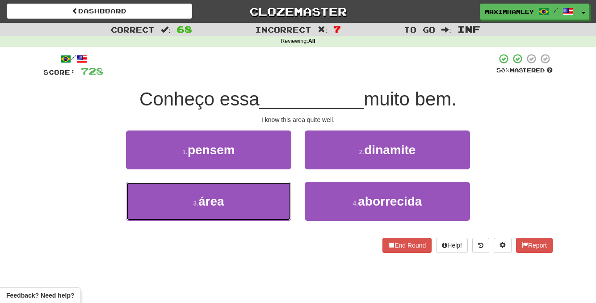
click at [262, 200] on button "3 . área" at bounding box center [208, 201] width 165 height 39
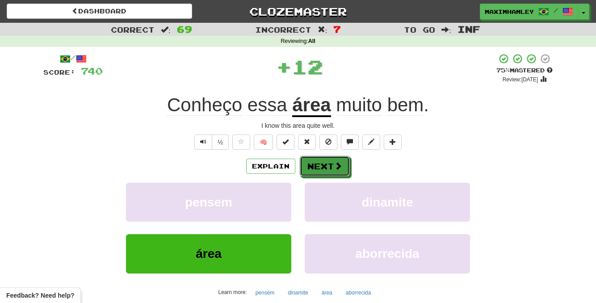
click at [310, 172] on button "Next" at bounding box center [325, 166] width 50 height 21
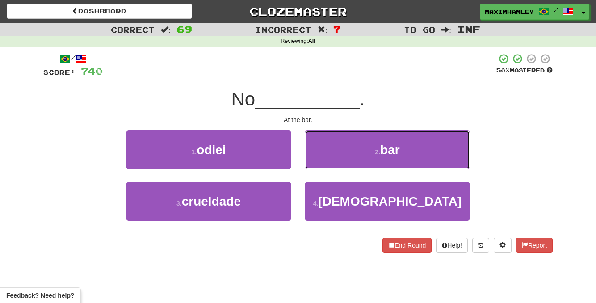
click at [338, 150] on button "2 . bar" at bounding box center [387, 149] width 165 height 39
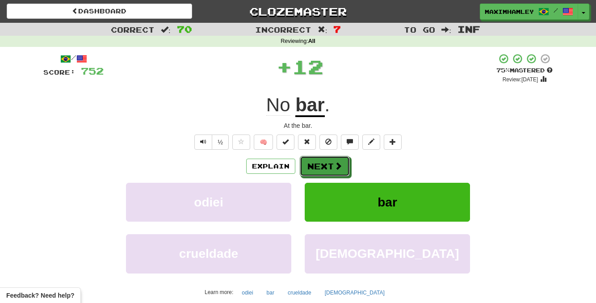
click at [332, 176] on button "Next" at bounding box center [325, 166] width 50 height 21
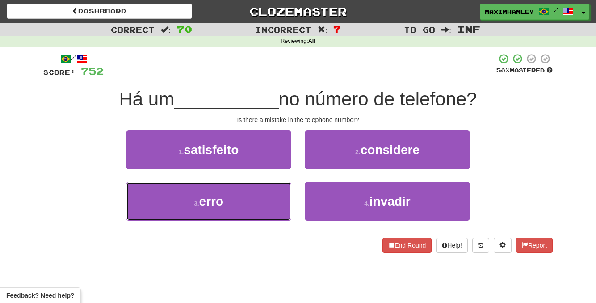
click at [269, 201] on button "3 . erro" at bounding box center [208, 201] width 165 height 39
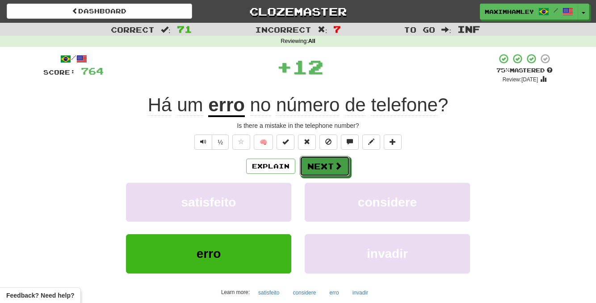
click at [310, 172] on button "Next" at bounding box center [325, 166] width 50 height 21
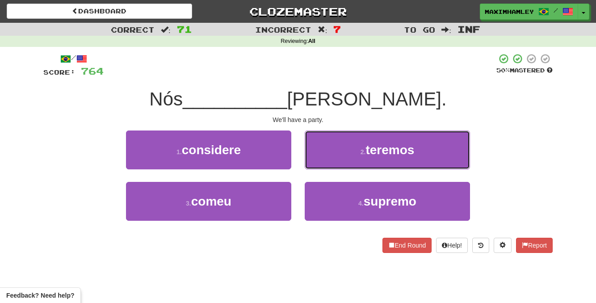
click at [344, 158] on button "2 . teremos" at bounding box center [387, 149] width 165 height 39
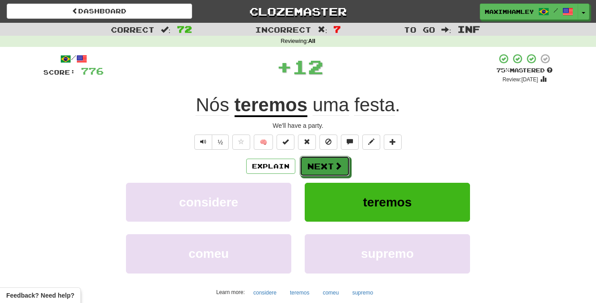
click at [333, 172] on button "Next" at bounding box center [325, 166] width 50 height 21
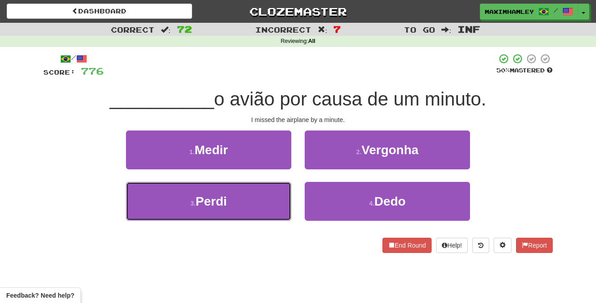
click at [268, 215] on button "3 . Perdi" at bounding box center [208, 201] width 165 height 39
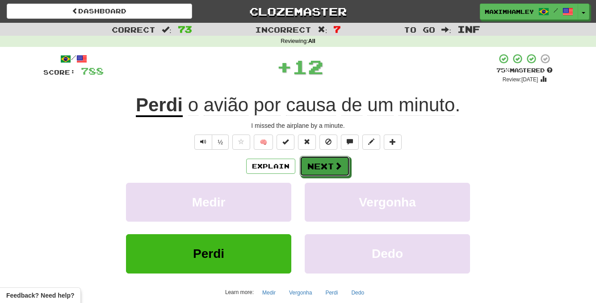
click at [322, 174] on button "Next" at bounding box center [325, 166] width 50 height 21
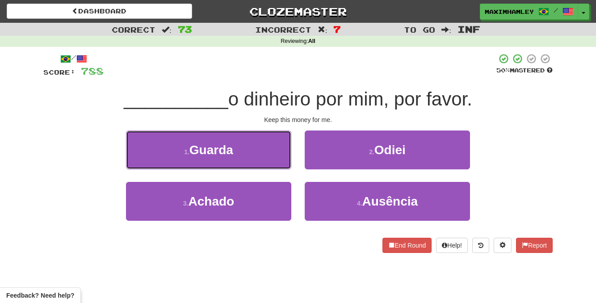
click at [254, 148] on button "1 . Guarda" at bounding box center [208, 149] width 165 height 39
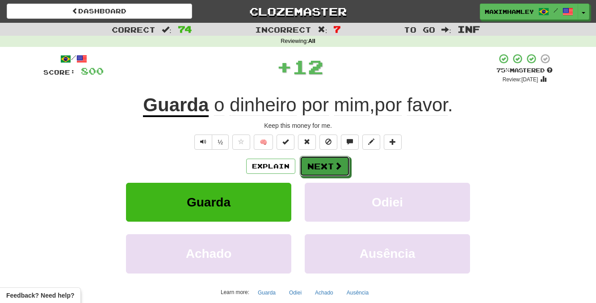
click at [324, 171] on button "Next" at bounding box center [325, 166] width 50 height 21
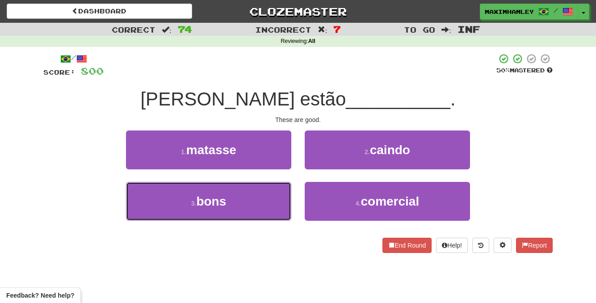
click at [231, 200] on button "3 . bons" at bounding box center [208, 201] width 165 height 39
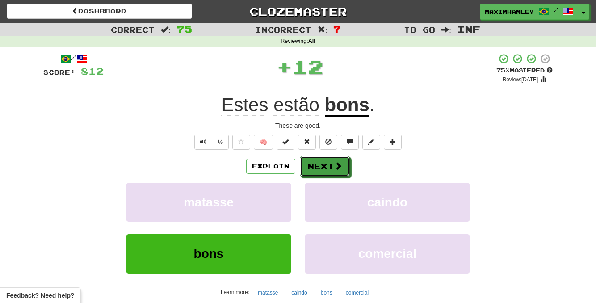
click at [317, 174] on button "Next" at bounding box center [325, 166] width 50 height 21
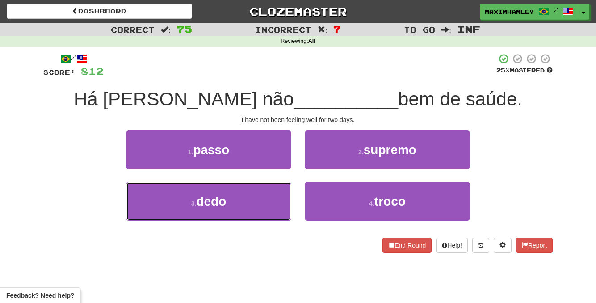
click at [254, 211] on button "3 . dedo" at bounding box center [208, 201] width 165 height 39
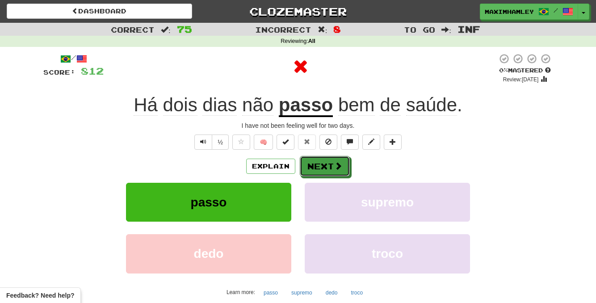
click at [315, 162] on button "Next" at bounding box center [325, 166] width 50 height 21
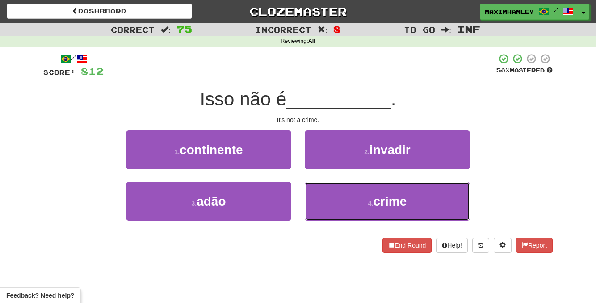
click at [381, 217] on button "4 . crime" at bounding box center [387, 201] width 165 height 39
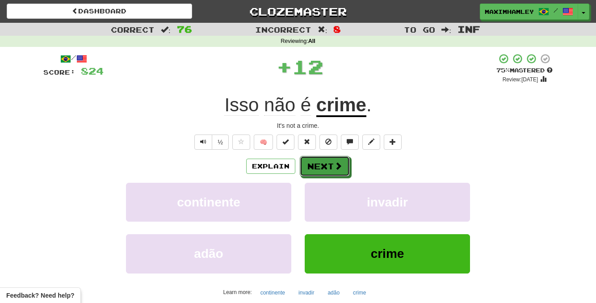
click at [336, 176] on button "Next" at bounding box center [325, 166] width 50 height 21
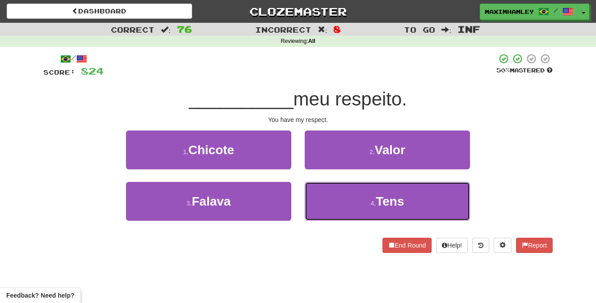
click at [341, 197] on button "4 . Tens" at bounding box center [387, 201] width 165 height 39
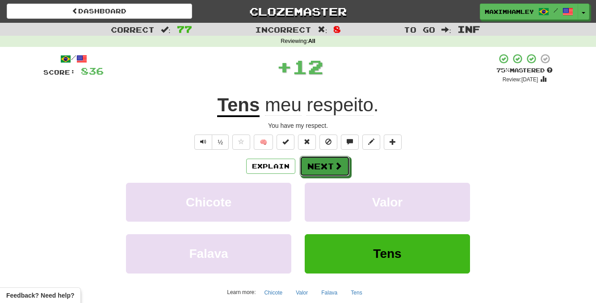
click at [325, 174] on button "Next" at bounding box center [325, 166] width 50 height 21
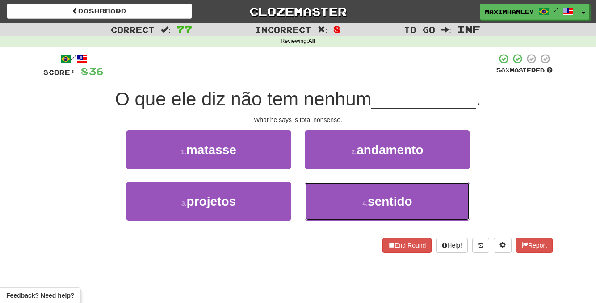
click at [355, 200] on button "4 . sentido" at bounding box center [387, 201] width 165 height 39
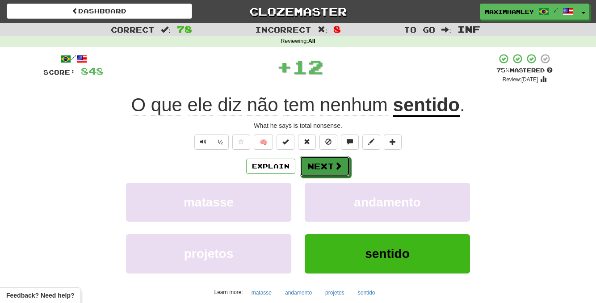
click at [324, 170] on button "Next" at bounding box center [325, 166] width 50 height 21
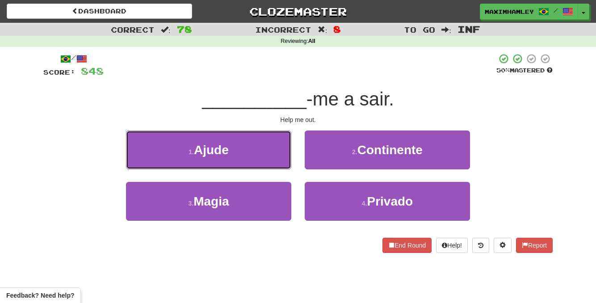
click at [279, 162] on button "1 . Ajude" at bounding box center [208, 149] width 165 height 39
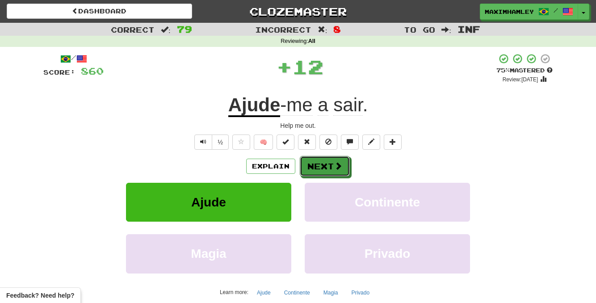
click at [311, 172] on button "Next" at bounding box center [325, 166] width 50 height 21
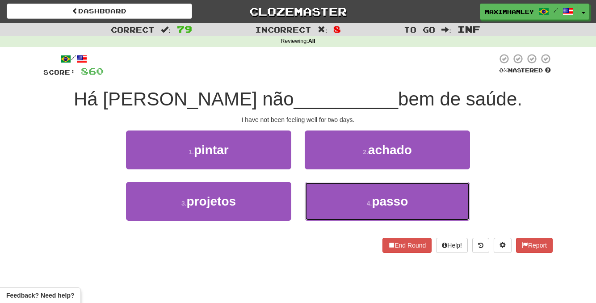
click at [337, 204] on button "4 . passo" at bounding box center [387, 201] width 165 height 39
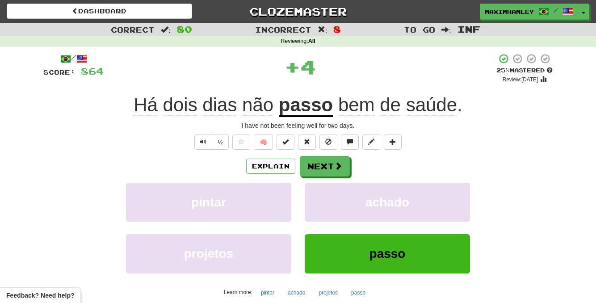
click at [310, 180] on div "Explain Next pintar achado projetos passo Learn more: pintar achado projetos pa…" at bounding box center [297, 227] width 509 height 143
click at [310, 172] on button "Next" at bounding box center [325, 166] width 50 height 21
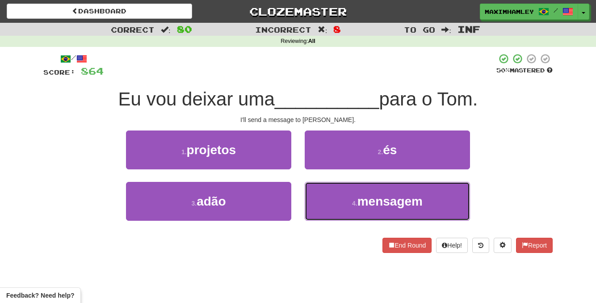
click at [326, 204] on button "4 . mensagem" at bounding box center [387, 201] width 165 height 39
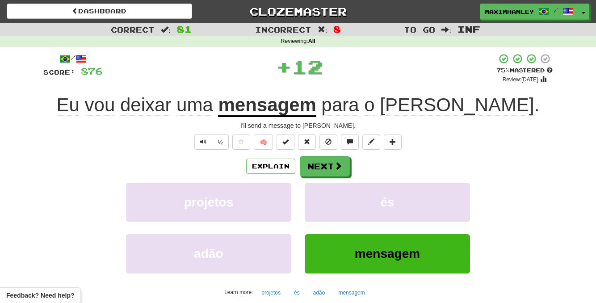
click at [340, 176] on div "Explain Next projetos és adão mensagem Learn more: projetos és adão mensagem" at bounding box center [297, 227] width 509 height 143
click at [340, 176] on button "Next" at bounding box center [325, 166] width 50 height 21
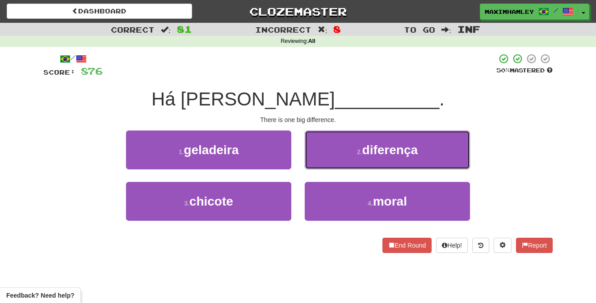
click at [358, 157] on button "2 . diferença" at bounding box center [387, 149] width 165 height 39
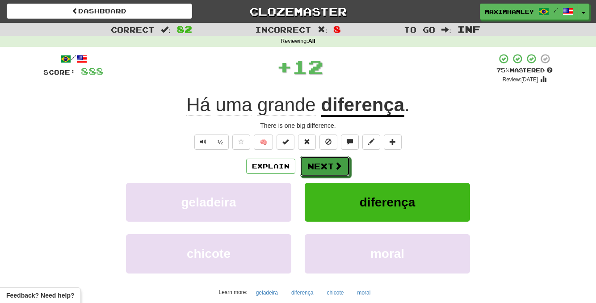
click at [349, 167] on button "Next" at bounding box center [325, 166] width 50 height 21
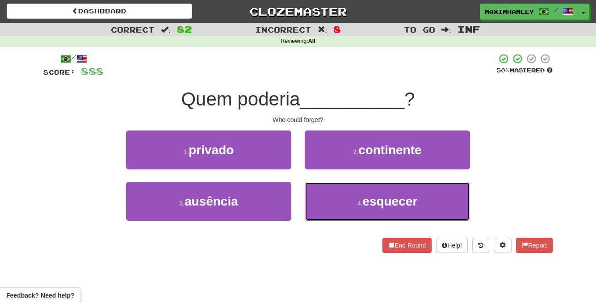
click at [334, 204] on button "4 . esquecer" at bounding box center [387, 201] width 165 height 39
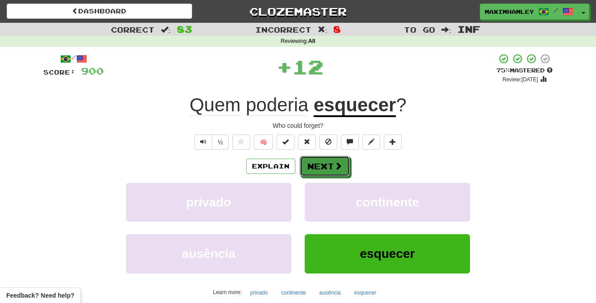
click at [329, 165] on button "Next" at bounding box center [325, 166] width 50 height 21
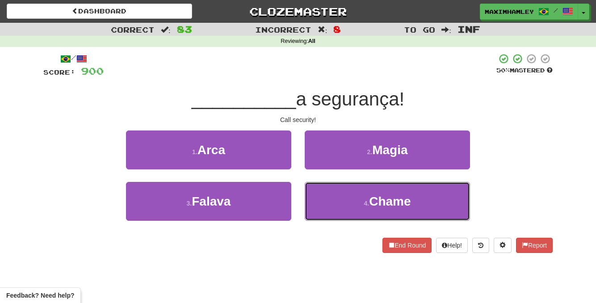
click at [331, 203] on button "4 . Chame" at bounding box center [387, 201] width 165 height 39
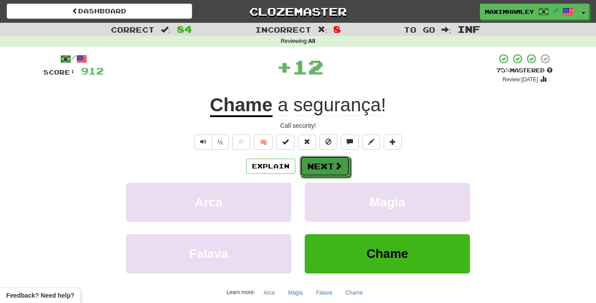
click at [327, 170] on button "Next" at bounding box center [325, 166] width 50 height 21
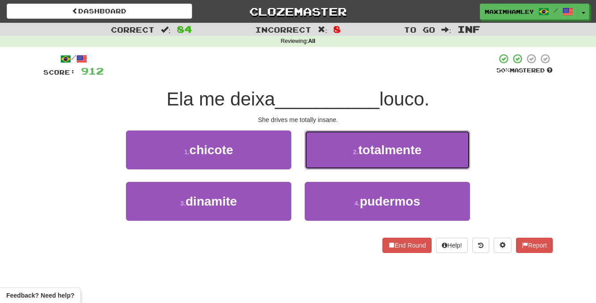
click at [331, 154] on button "2 . totalmente" at bounding box center [387, 149] width 165 height 39
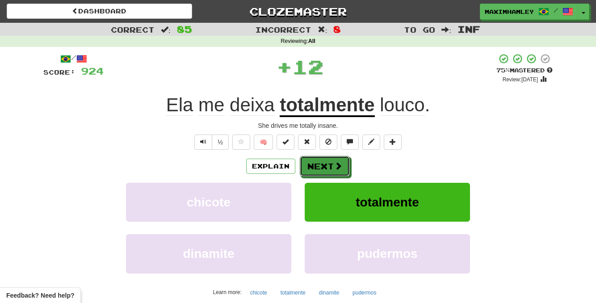
click at [323, 171] on button "Next" at bounding box center [325, 166] width 50 height 21
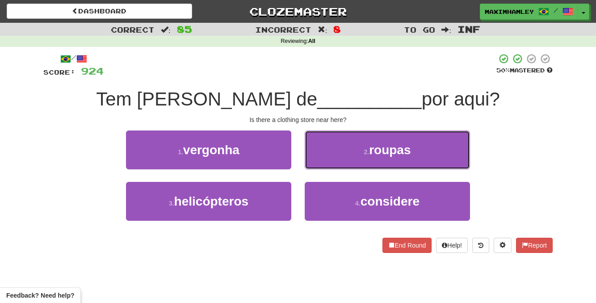
click at [324, 159] on button "2 . roupas" at bounding box center [387, 149] width 165 height 39
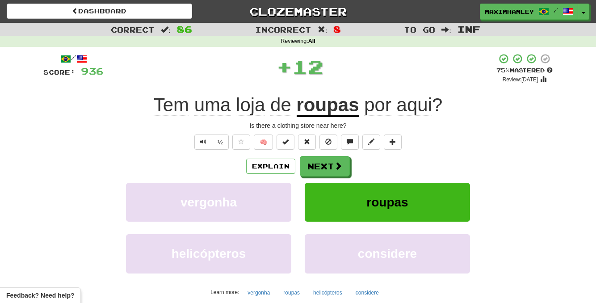
click at [305, 183] on div "roupas" at bounding box center [387, 208] width 179 height 51
click at [309, 171] on button "Next" at bounding box center [325, 166] width 50 height 21
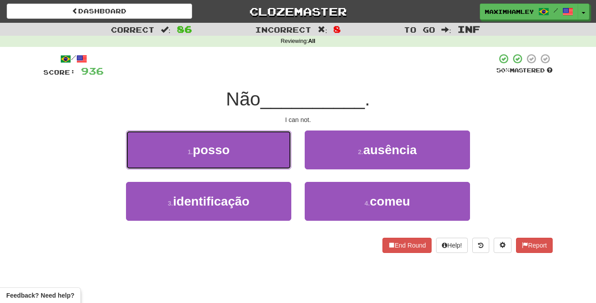
click at [261, 157] on button "1 . posso" at bounding box center [208, 149] width 165 height 39
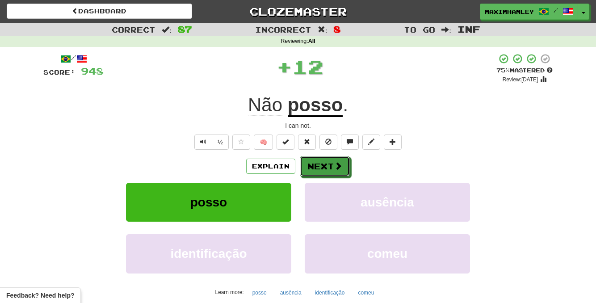
click at [336, 173] on button "Next" at bounding box center [325, 166] width 50 height 21
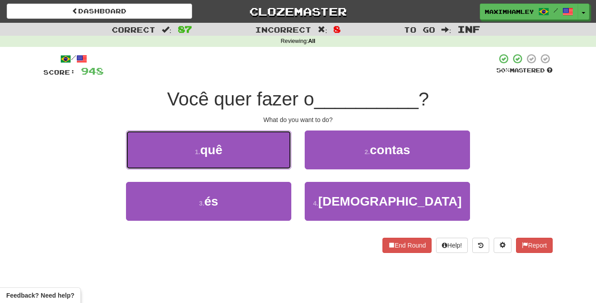
click at [270, 159] on button "1 . quê" at bounding box center [208, 149] width 165 height 39
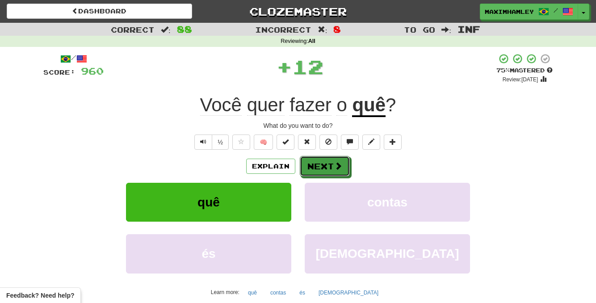
click at [323, 168] on button "Next" at bounding box center [325, 166] width 50 height 21
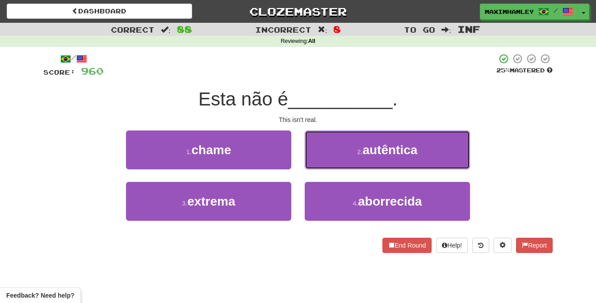
click at [336, 157] on button "2 . autêntica" at bounding box center [387, 149] width 165 height 39
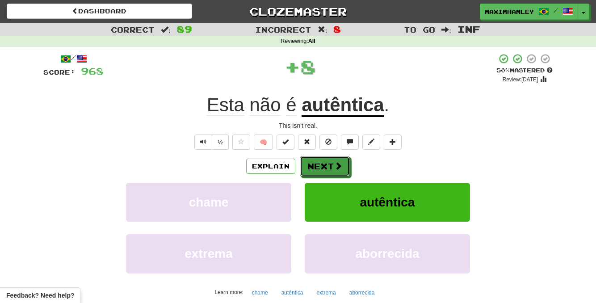
click at [318, 162] on button "Next" at bounding box center [325, 166] width 50 height 21
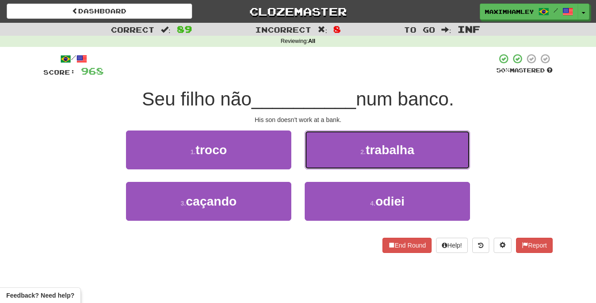
click at [354, 155] on button "2 . trabalha" at bounding box center [387, 149] width 165 height 39
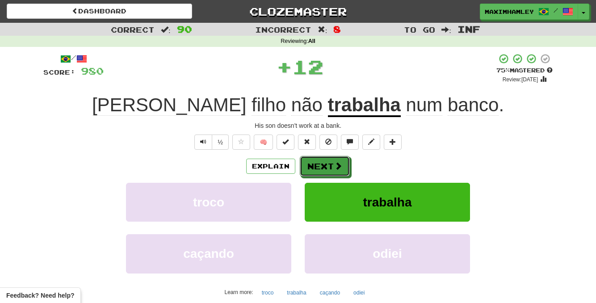
click at [316, 164] on button "Next" at bounding box center [325, 166] width 50 height 21
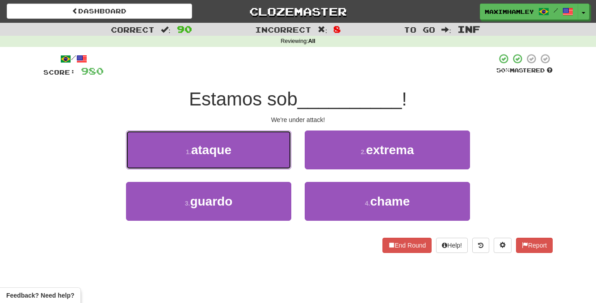
click at [268, 145] on button "1 . ataque" at bounding box center [208, 149] width 165 height 39
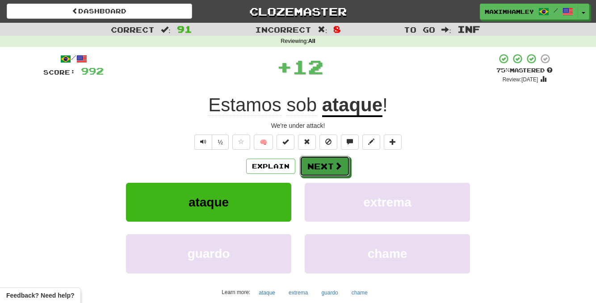
click at [335, 157] on button "Next" at bounding box center [325, 166] width 50 height 21
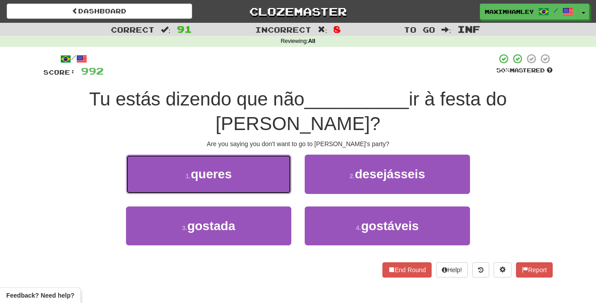
click at [265, 157] on button "1 . queres" at bounding box center [208, 174] width 165 height 39
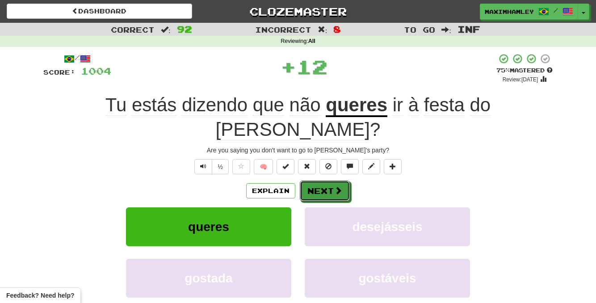
click at [336, 186] on span at bounding box center [338, 190] width 8 height 8
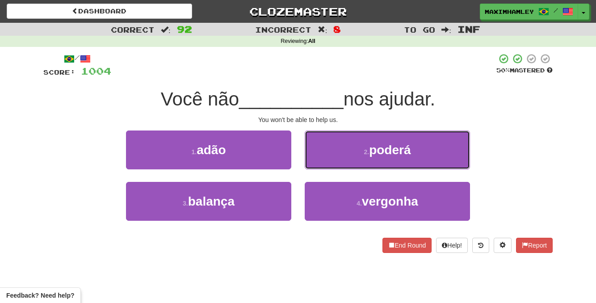
click at [324, 161] on button "2 . poderá" at bounding box center [387, 149] width 165 height 39
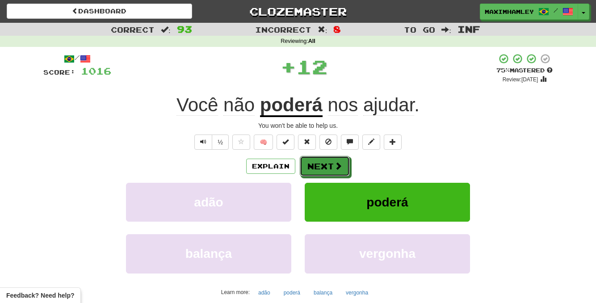
click at [326, 168] on button "Next" at bounding box center [325, 166] width 50 height 21
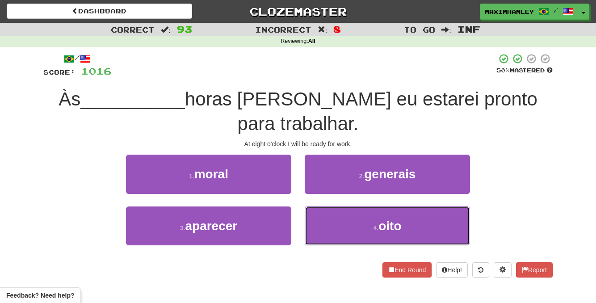
click at [341, 225] on button "4 . oito" at bounding box center [387, 225] width 165 height 39
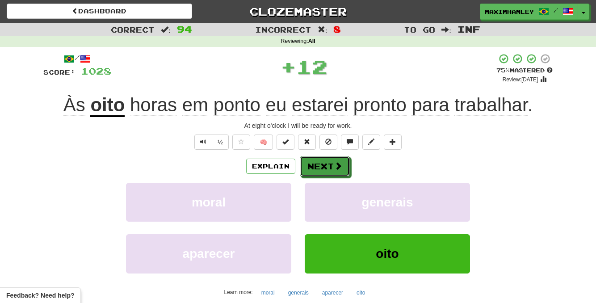
click at [312, 168] on button "Next" at bounding box center [325, 166] width 50 height 21
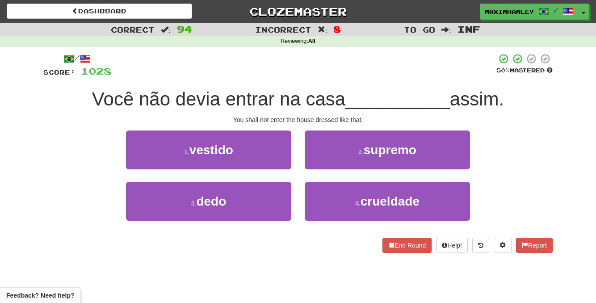
click at [294, 166] on div "1 . vestido" at bounding box center [208, 155] width 179 height 51
click at [268, 173] on div "1 . vestido" at bounding box center [208, 155] width 179 height 51
click at [281, 154] on button "1 . vestido" at bounding box center [208, 149] width 165 height 39
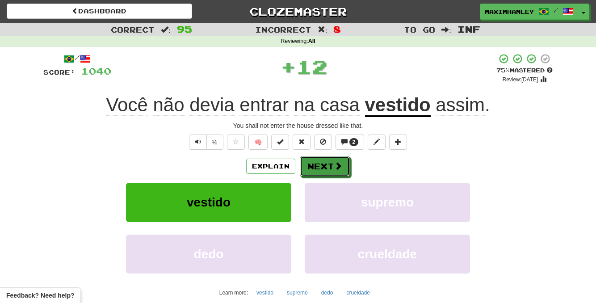
click at [336, 169] on span at bounding box center [338, 166] width 8 height 8
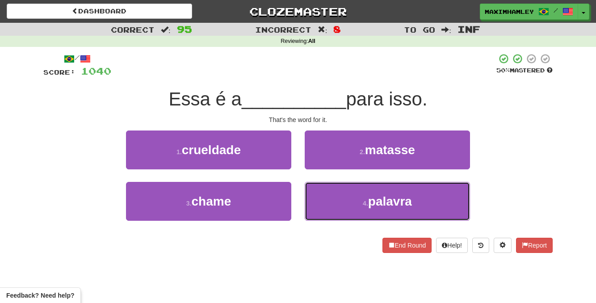
click at [336, 189] on button "4 . palavra" at bounding box center [387, 201] width 165 height 39
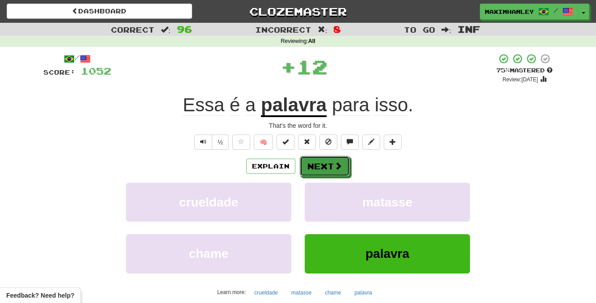
click at [337, 173] on button "Next" at bounding box center [325, 166] width 50 height 21
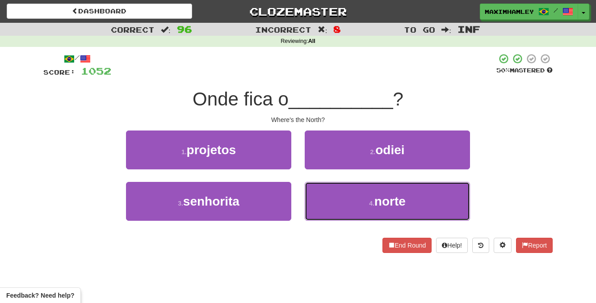
click at [344, 214] on button "4 . norte" at bounding box center [387, 201] width 165 height 39
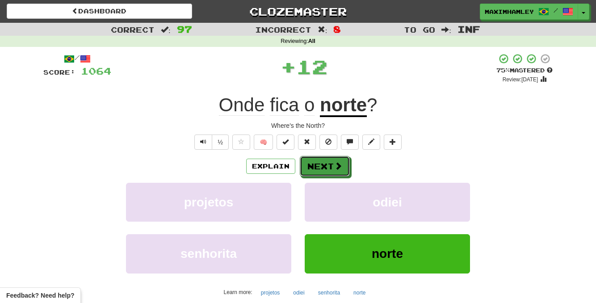
click at [326, 170] on button "Next" at bounding box center [325, 166] width 50 height 21
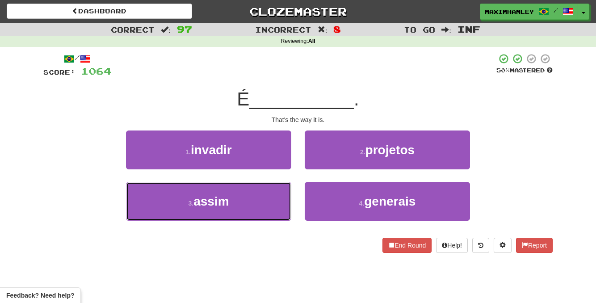
click at [275, 191] on button "3 . assim" at bounding box center [208, 201] width 165 height 39
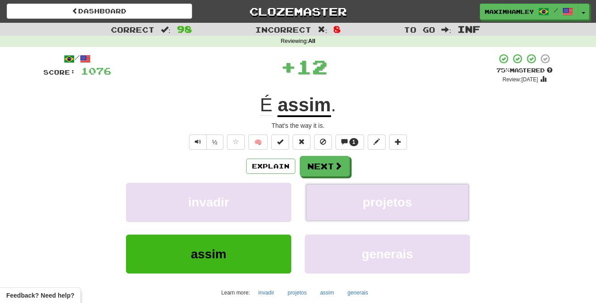
click at [327, 184] on button "projetos" at bounding box center [387, 202] width 165 height 39
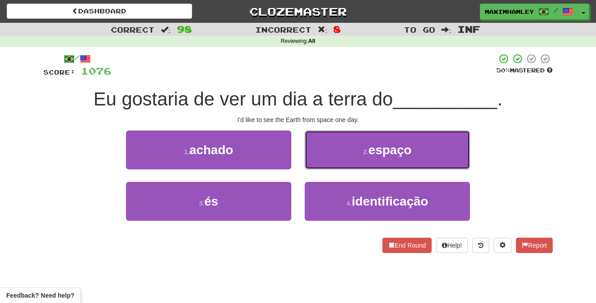
click at [321, 161] on button "2 . espaço" at bounding box center [387, 149] width 165 height 39
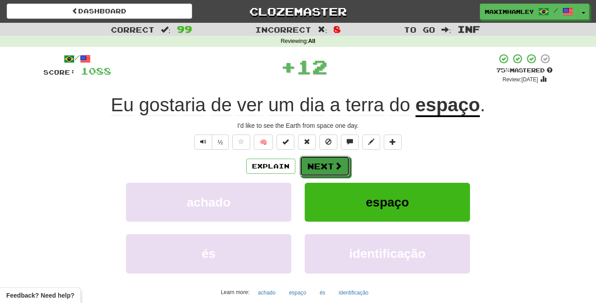
click at [323, 175] on button "Next" at bounding box center [325, 166] width 50 height 21
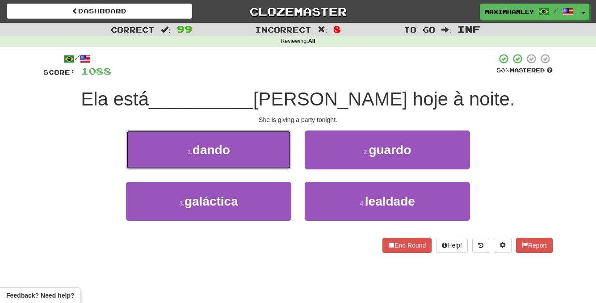
click at [260, 153] on button "1 . dando" at bounding box center [208, 149] width 165 height 39
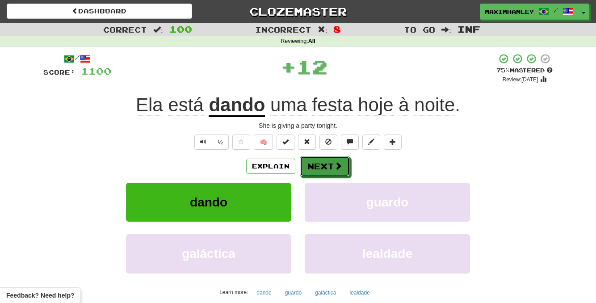
click at [316, 163] on button "Next" at bounding box center [325, 166] width 50 height 21
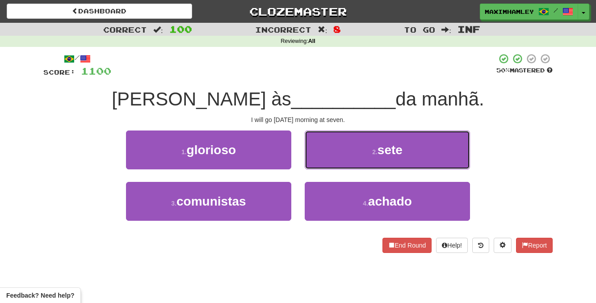
click at [313, 157] on button "2 . sete" at bounding box center [387, 149] width 165 height 39
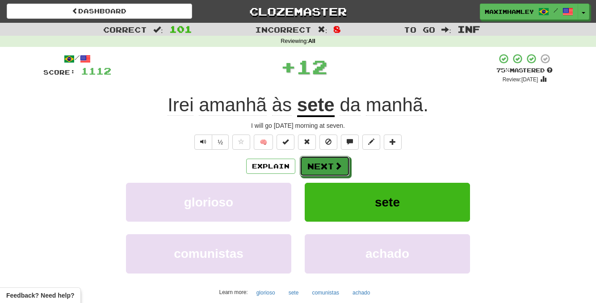
click at [322, 167] on button "Next" at bounding box center [325, 166] width 50 height 21
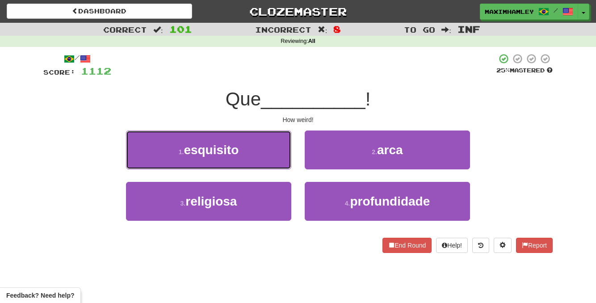
click at [262, 151] on button "1 . esquisito" at bounding box center [208, 149] width 165 height 39
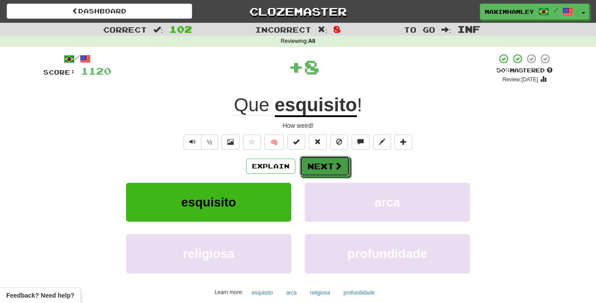
click at [324, 170] on button "Next" at bounding box center [325, 166] width 50 height 21
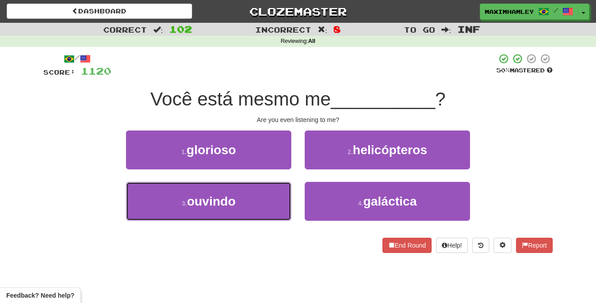
click at [260, 193] on button "3 . ouvindo" at bounding box center [208, 201] width 165 height 39
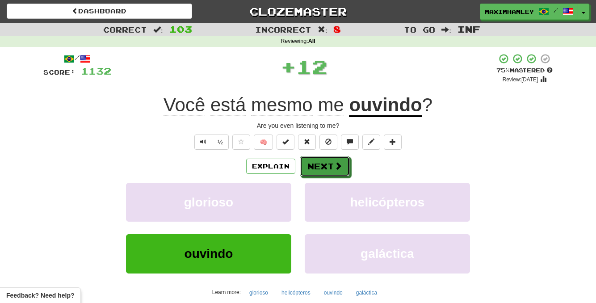
click at [328, 173] on button "Next" at bounding box center [325, 166] width 50 height 21
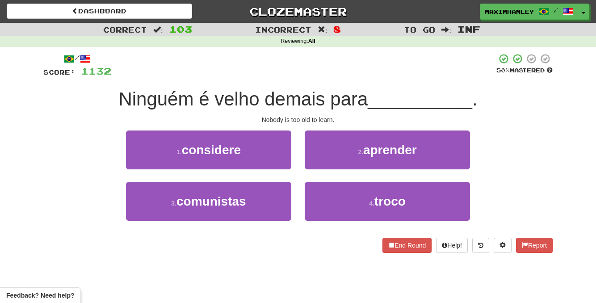
click at [327, 170] on div "2 . aprender" at bounding box center [387, 155] width 179 height 51
click at [322, 153] on button "2 . aprender" at bounding box center [387, 149] width 165 height 39
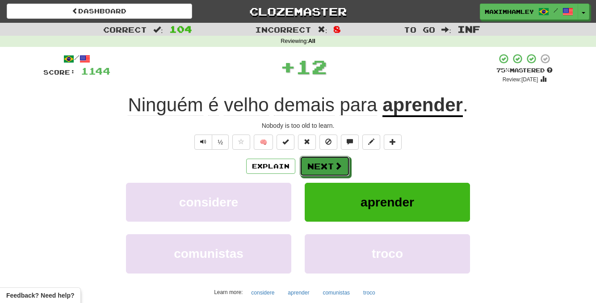
click at [310, 168] on button "Next" at bounding box center [325, 166] width 50 height 21
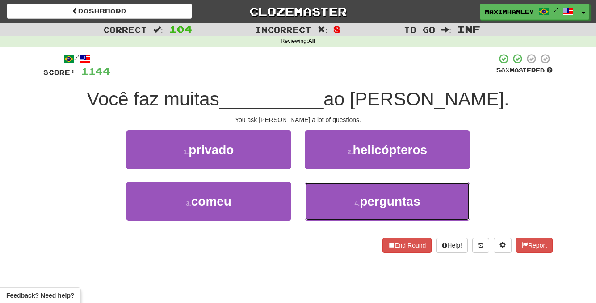
click at [352, 199] on button "4 . perguntas" at bounding box center [387, 201] width 165 height 39
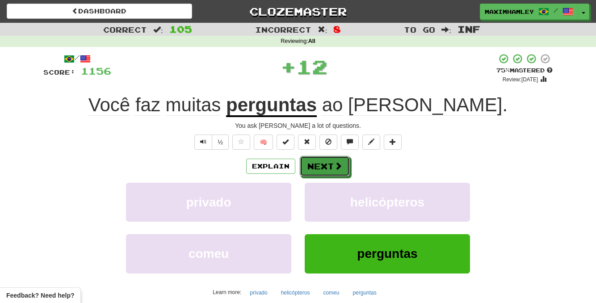
click at [326, 169] on button "Next" at bounding box center [325, 166] width 50 height 21
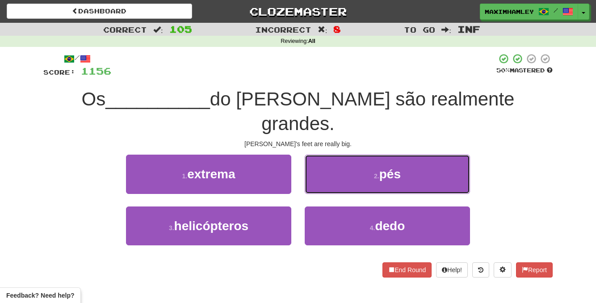
click at [327, 155] on button "2 . pés" at bounding box center [387, 174] width 165 height 39
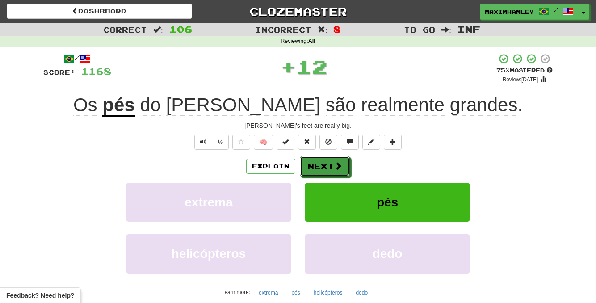
click at [330, 159] on button "Next" at bounding box center [325, 166] width 50 height 21
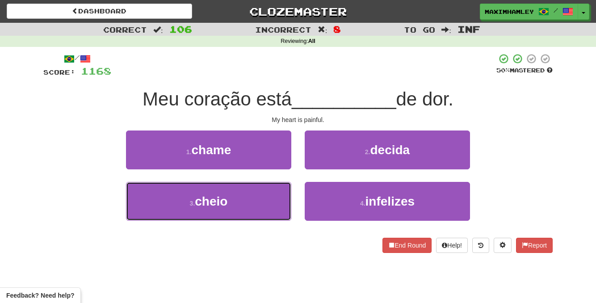
click at [263, 203] on button "3 . cheio" at bounding box center [208, 201] width 165 height 39
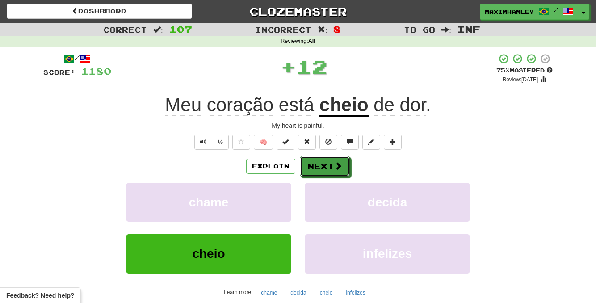
click at [319, 176] on button "Next" at bounding box center [325, 166] width 50 height 21
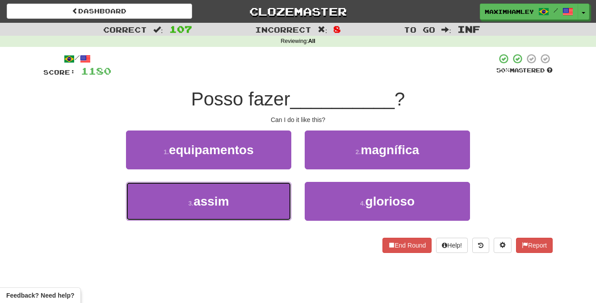
click at [261, 199] on button "3 . assim" at bounding box center [208, 201] width 165 height 39
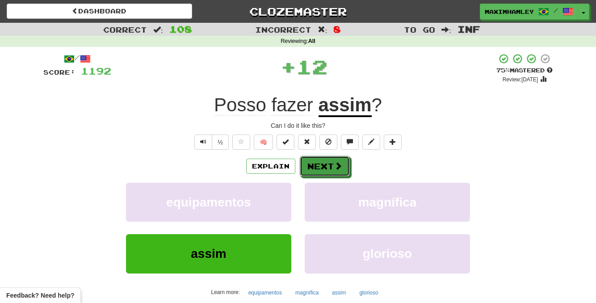
click at [317, 175] on button "Next" at bounding box center [325, 166] width 50 height 21
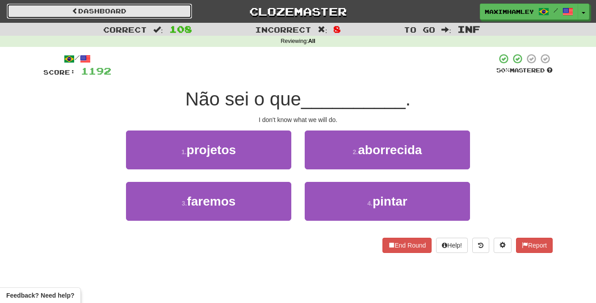
click at [159, 14] on link "Dashboard" at bounding box center [99, 11] width 185 height 15
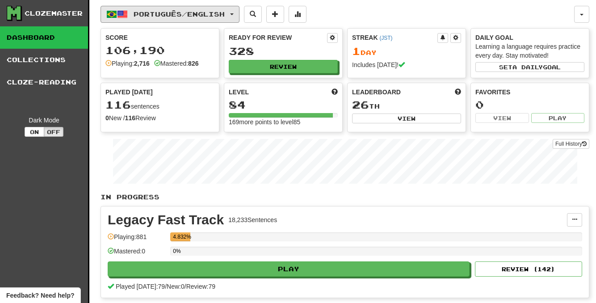
click at [182, 13] on span "Português / English" at bounding box center [179, 14] width 91 height 8
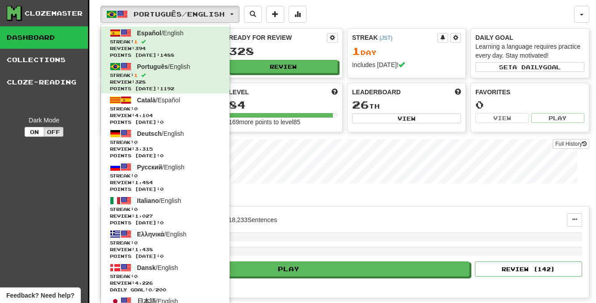
click at [347, 20] on div "Português / English Español / English Streak: 1 Review: 394 Points [DATE]: 1488…" at bounding box center [338, 14] width 474 height 17
